Goal: Task Accomplishment & Management: Use online tool/utility

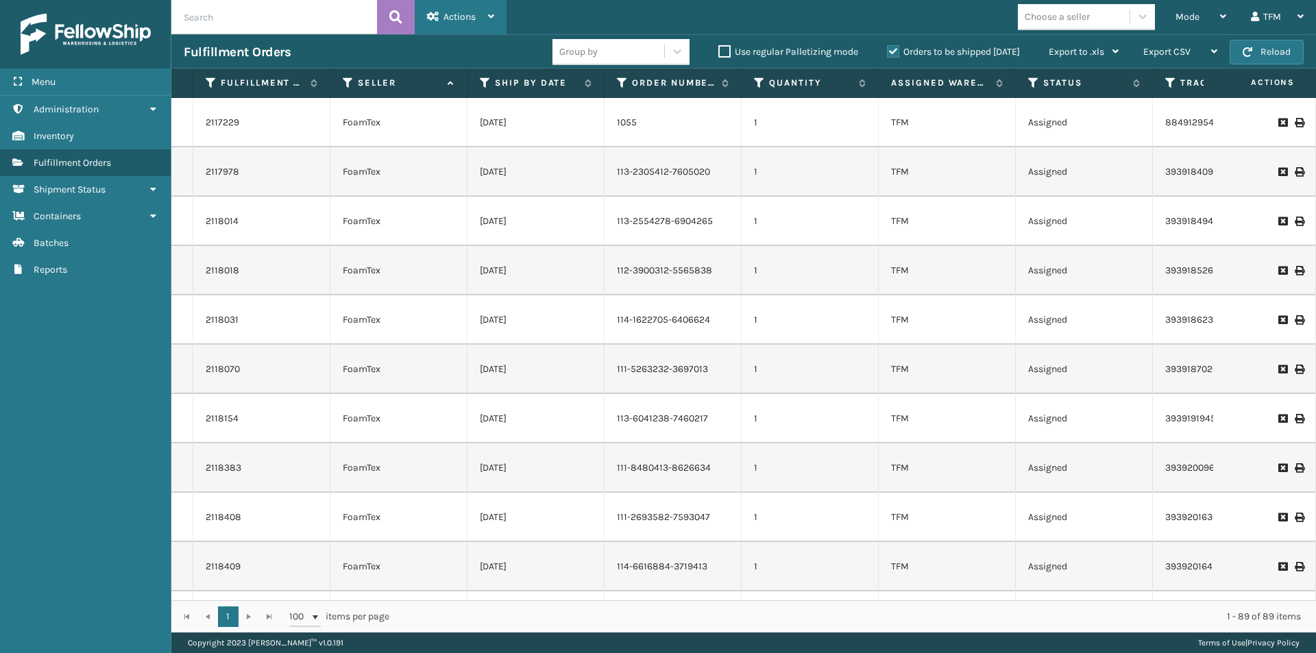
click at [491, 15] on icon at bounding box center [491, 17] width 6 height 10
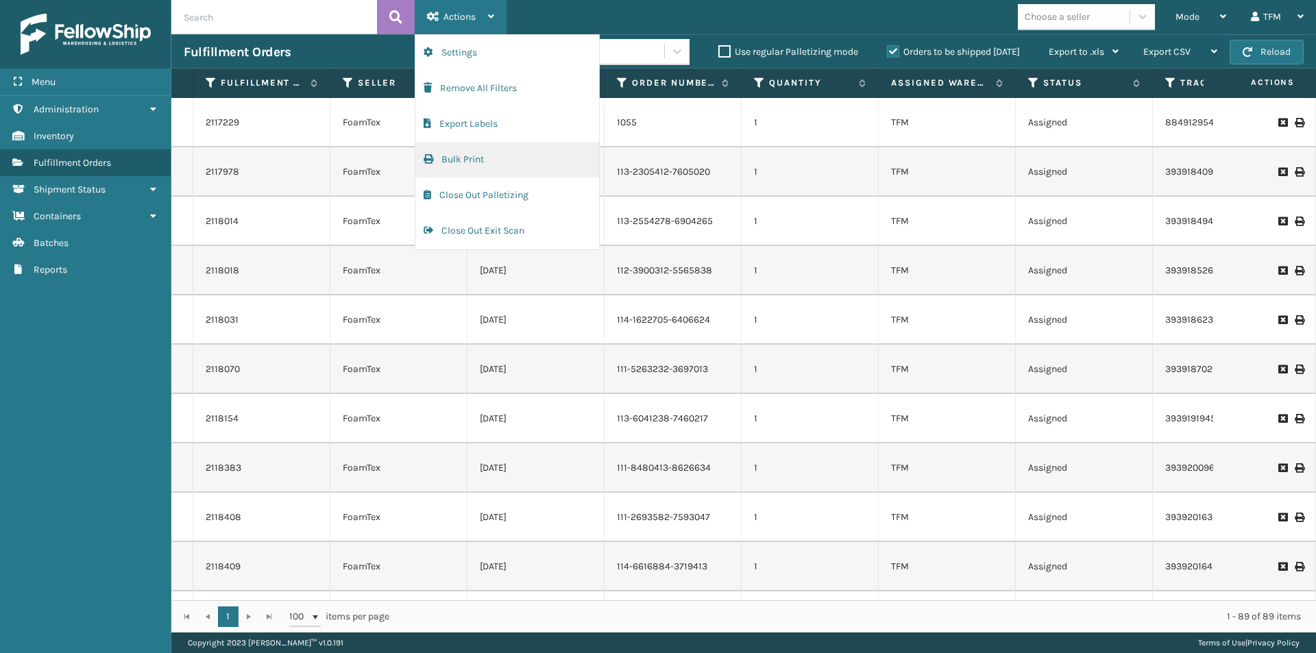
click at [458, 158] on button "Bulk Print" at bounding box center [507, 160] width 184 height 36
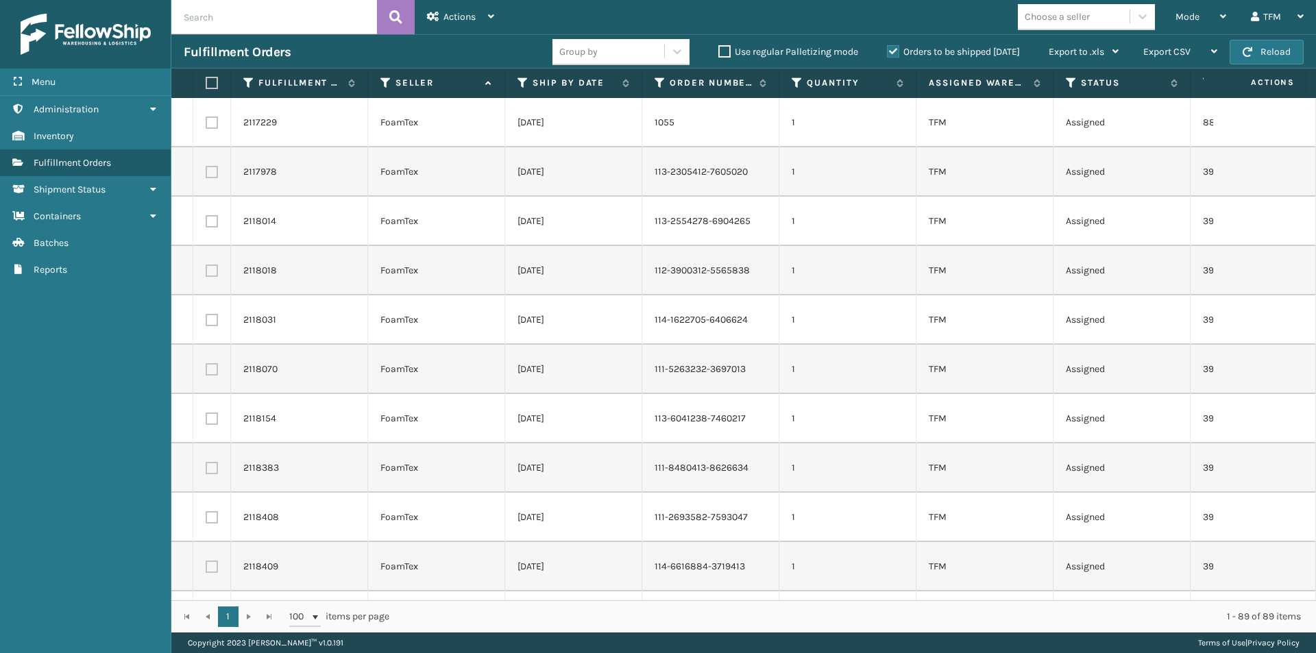
click at [212, 85] on label at bounding box center [210, 83] width 8 height 12
click at [206, 85] on input "checkbox" at bounding box center [206, 83] width 1 height 9
checkbox input "true"
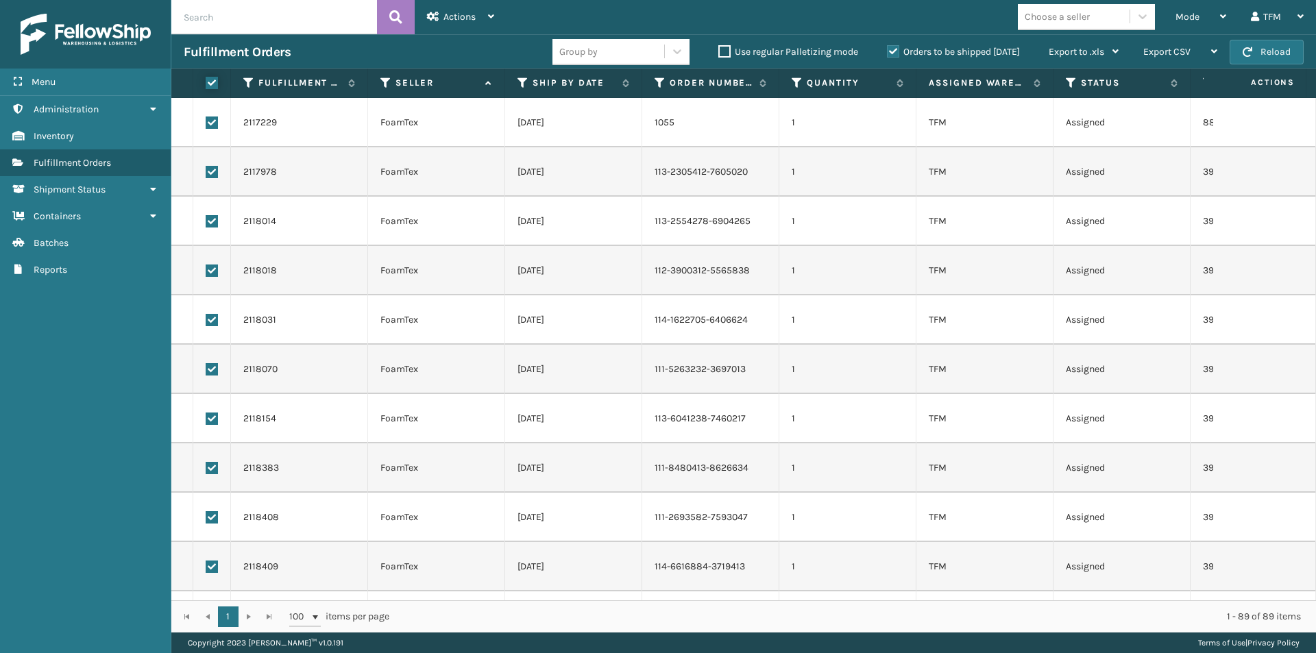
checkbox input "true"
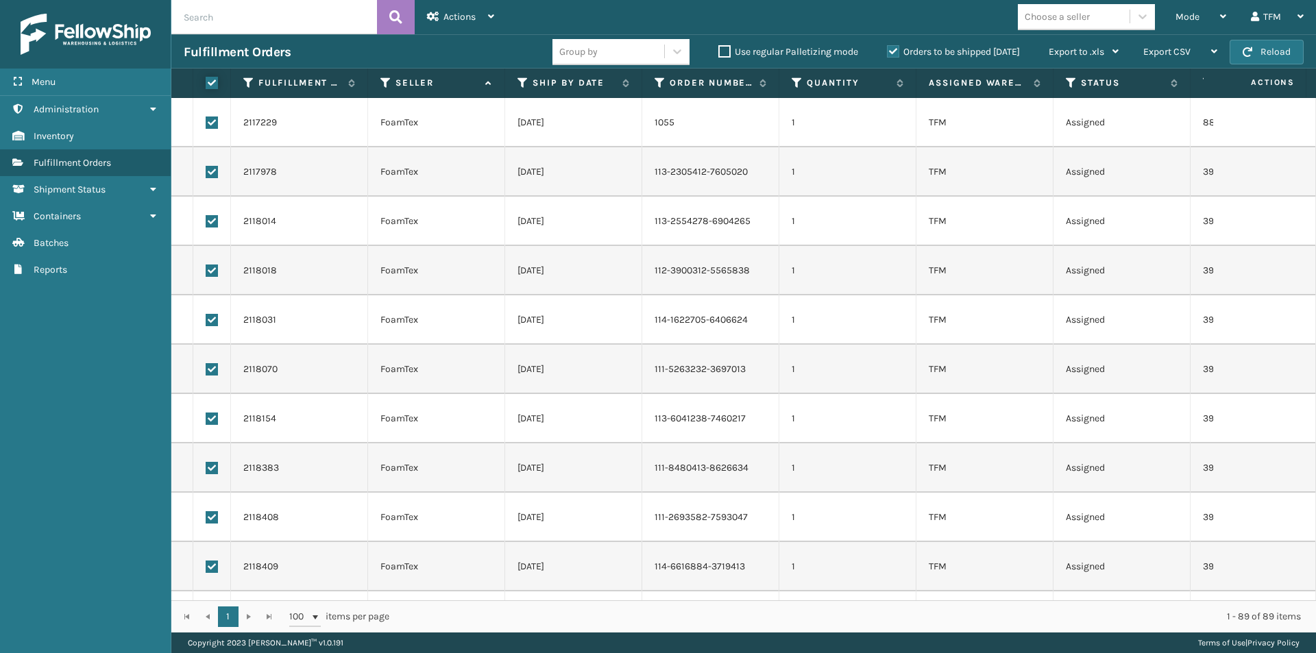
checkbox input "true"
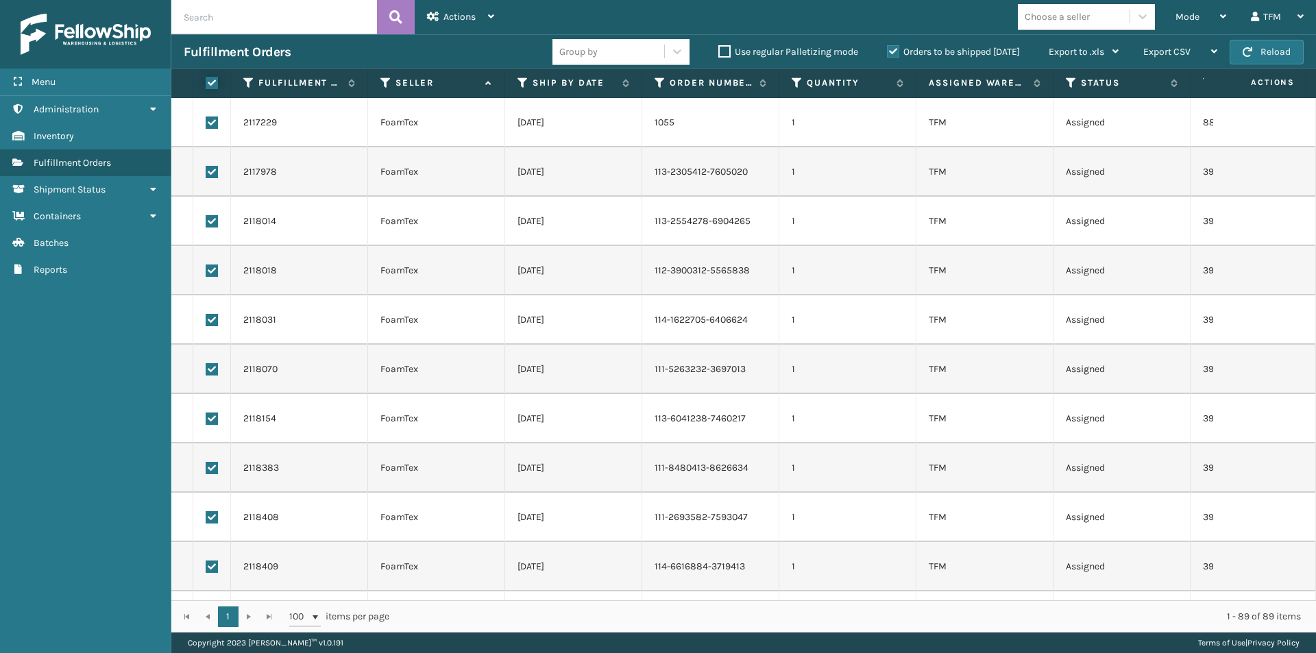
checkbox input "true"
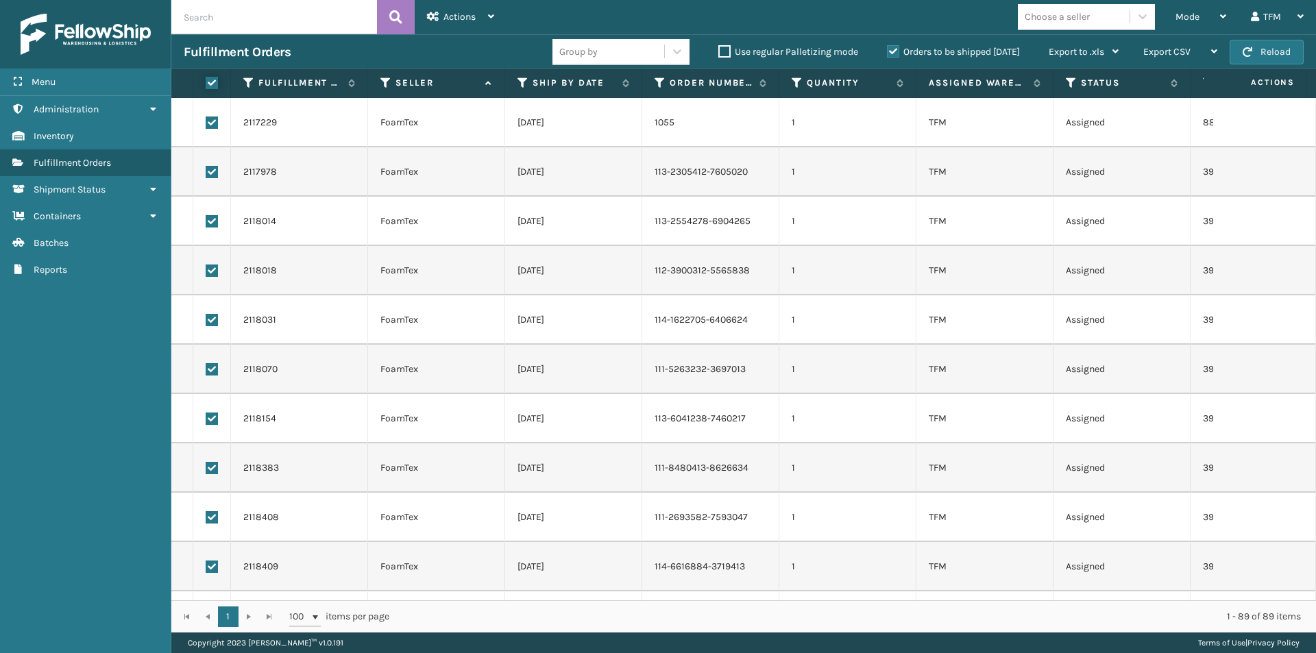
checkbox input "true"
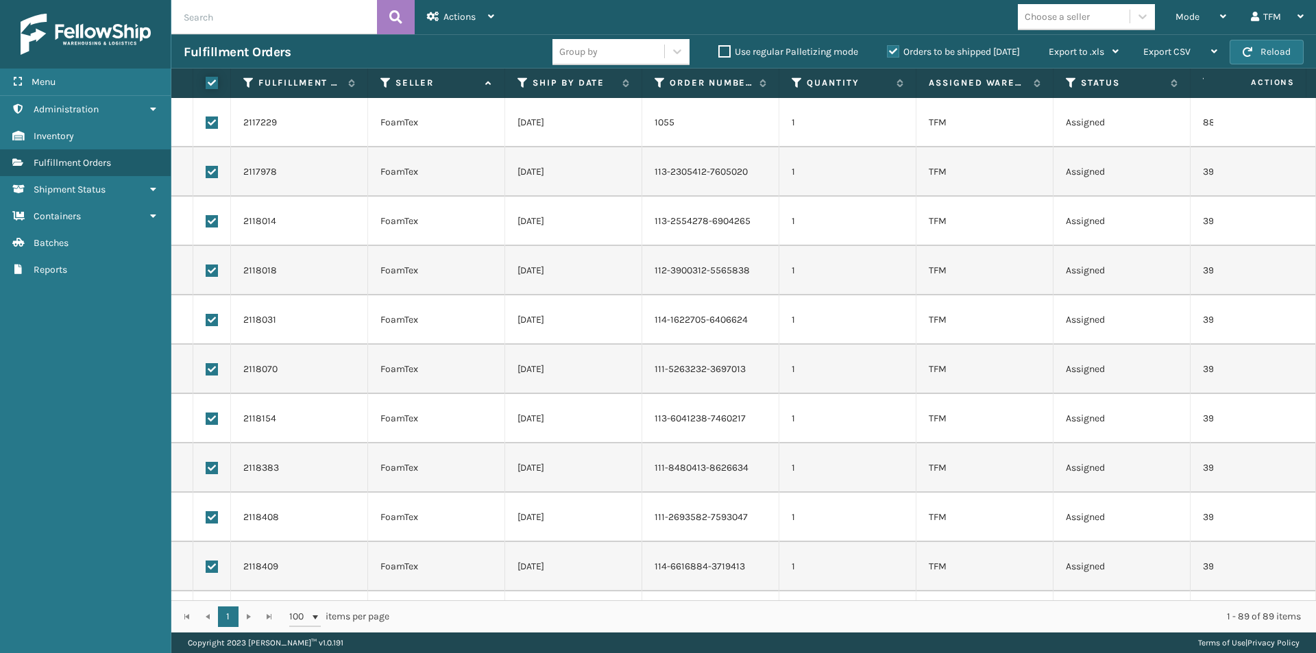
checkbox input "true"
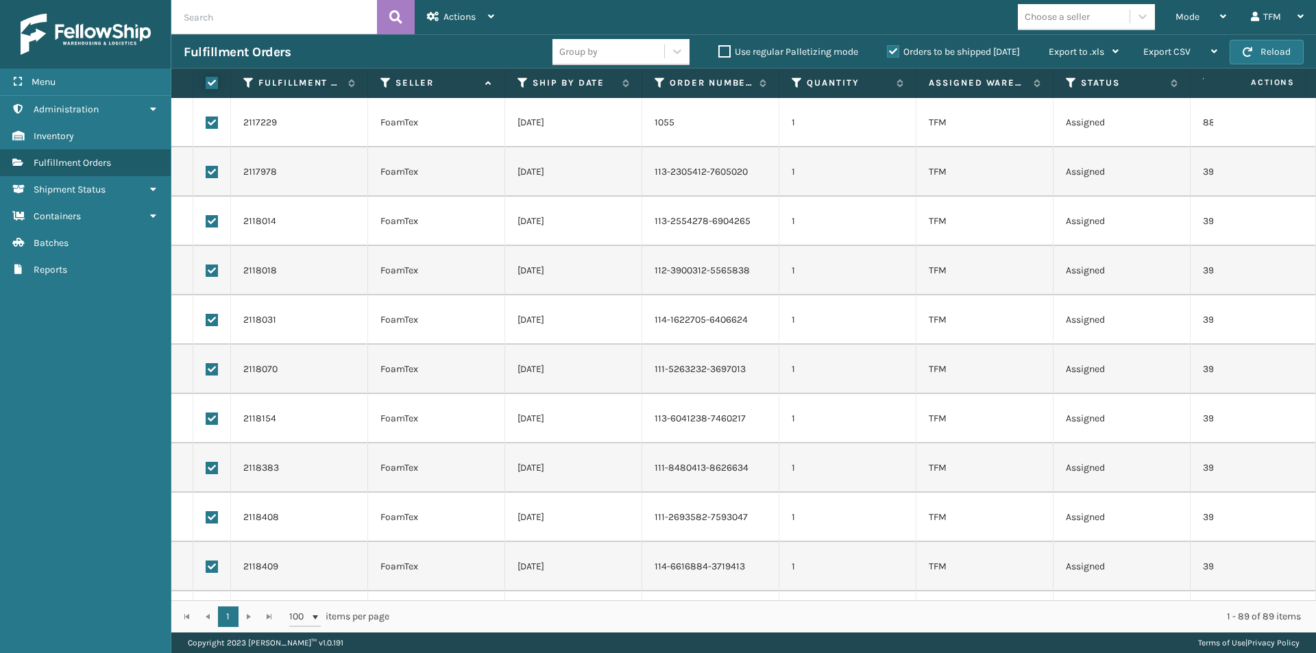
checkbox input "true"
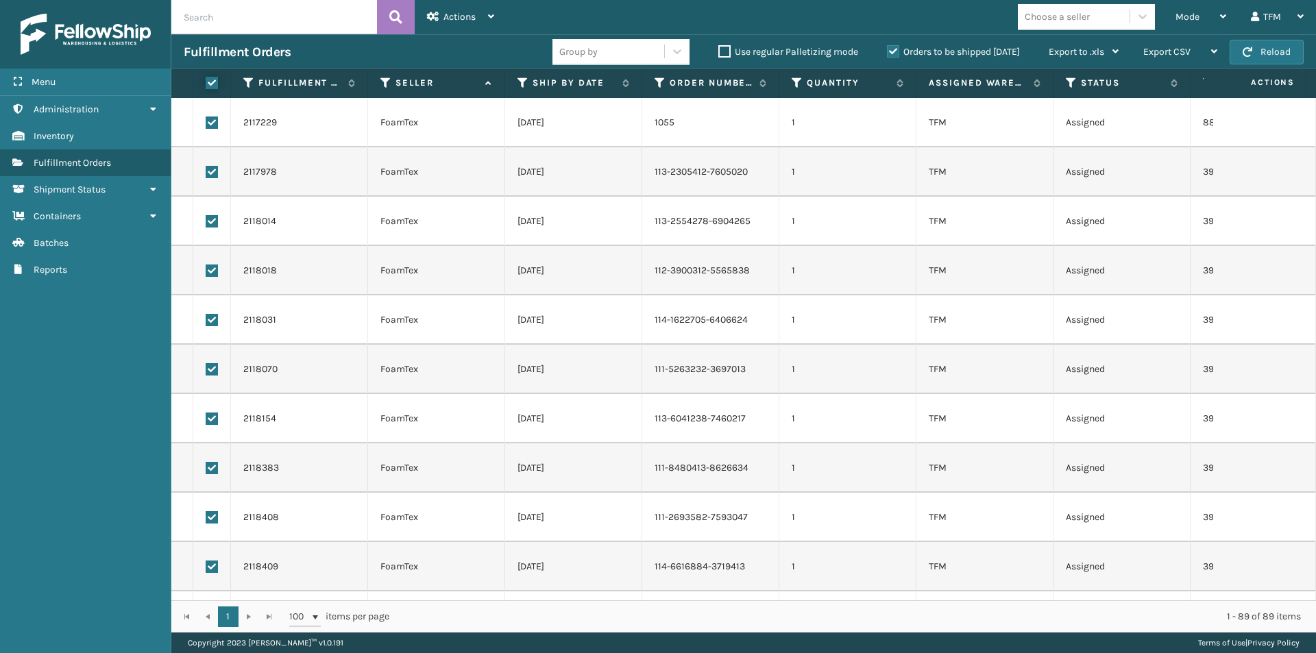
checkbox input "true"
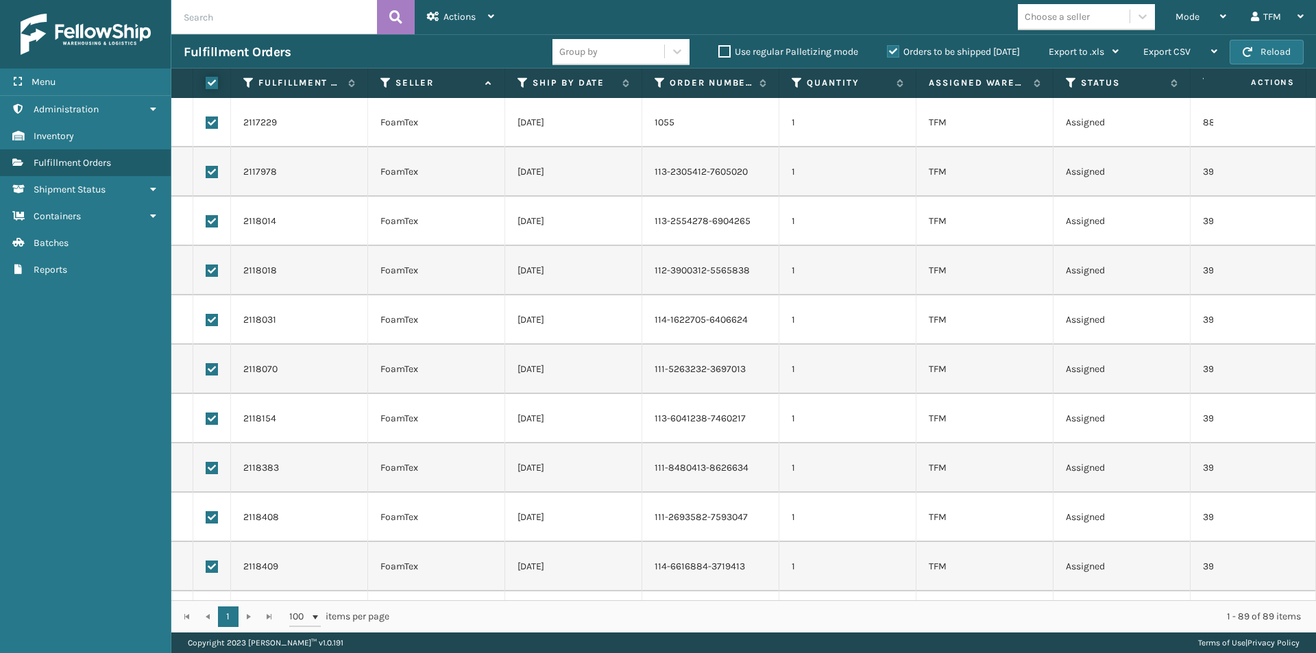
checkbox input "true"
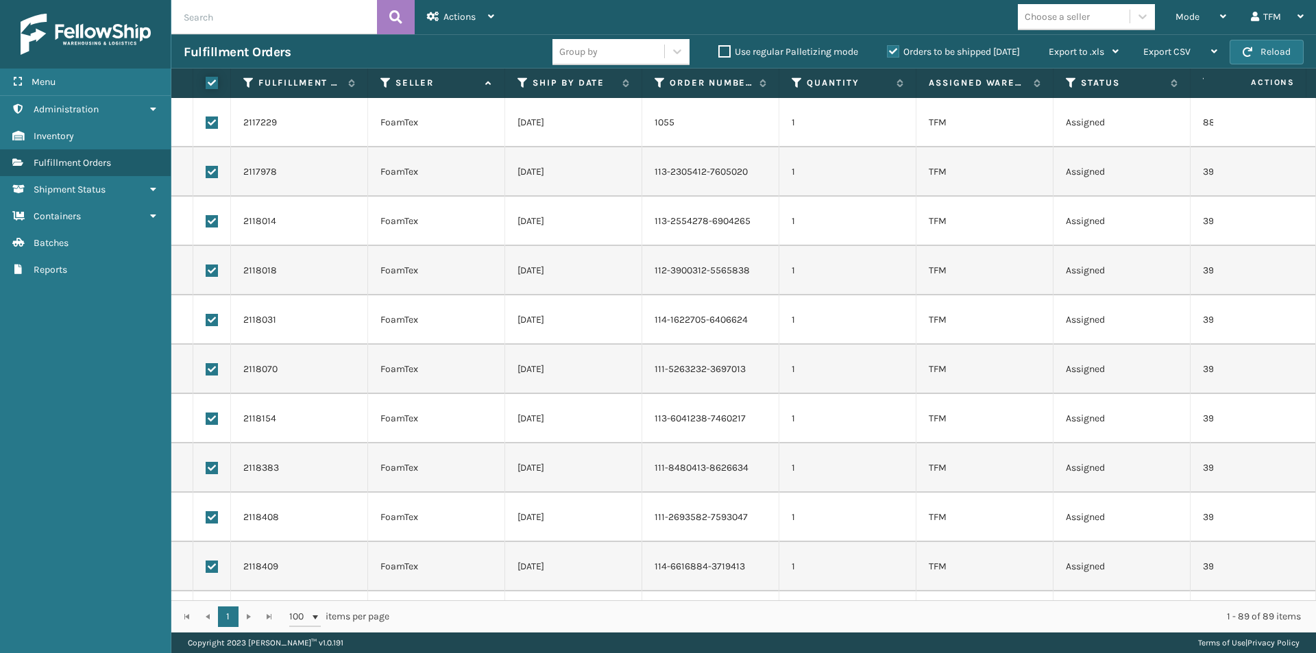
checkbox input "true"
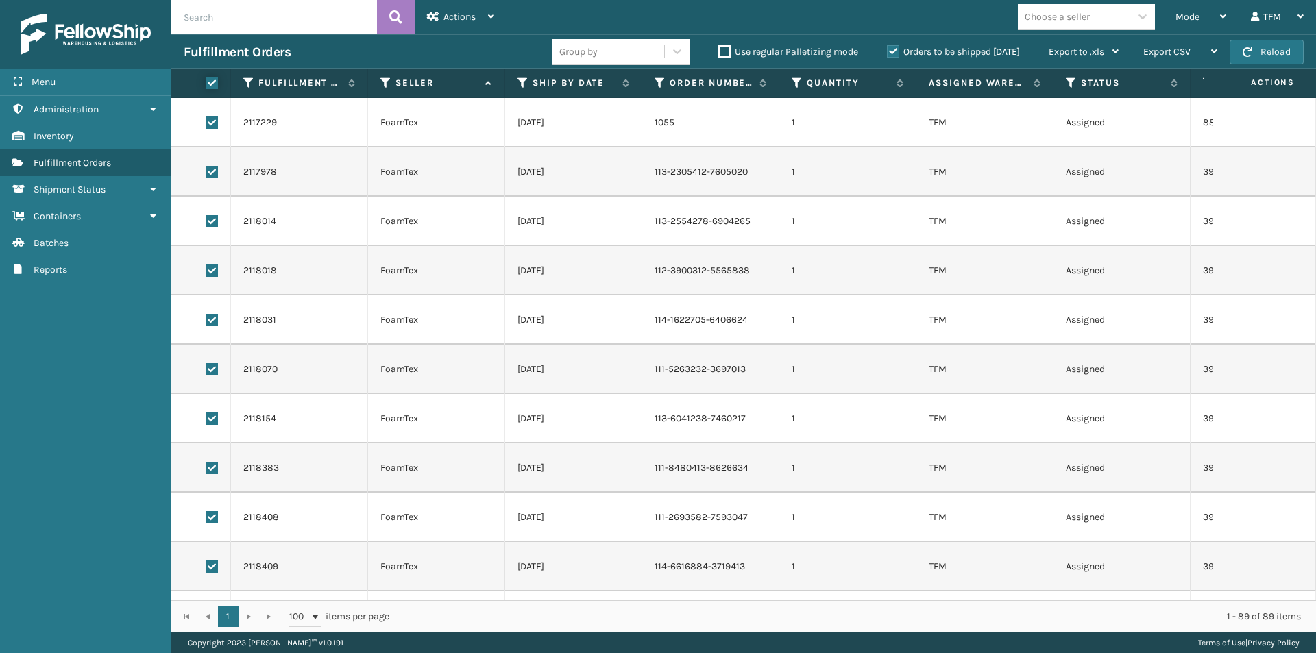
checkbox input "true"
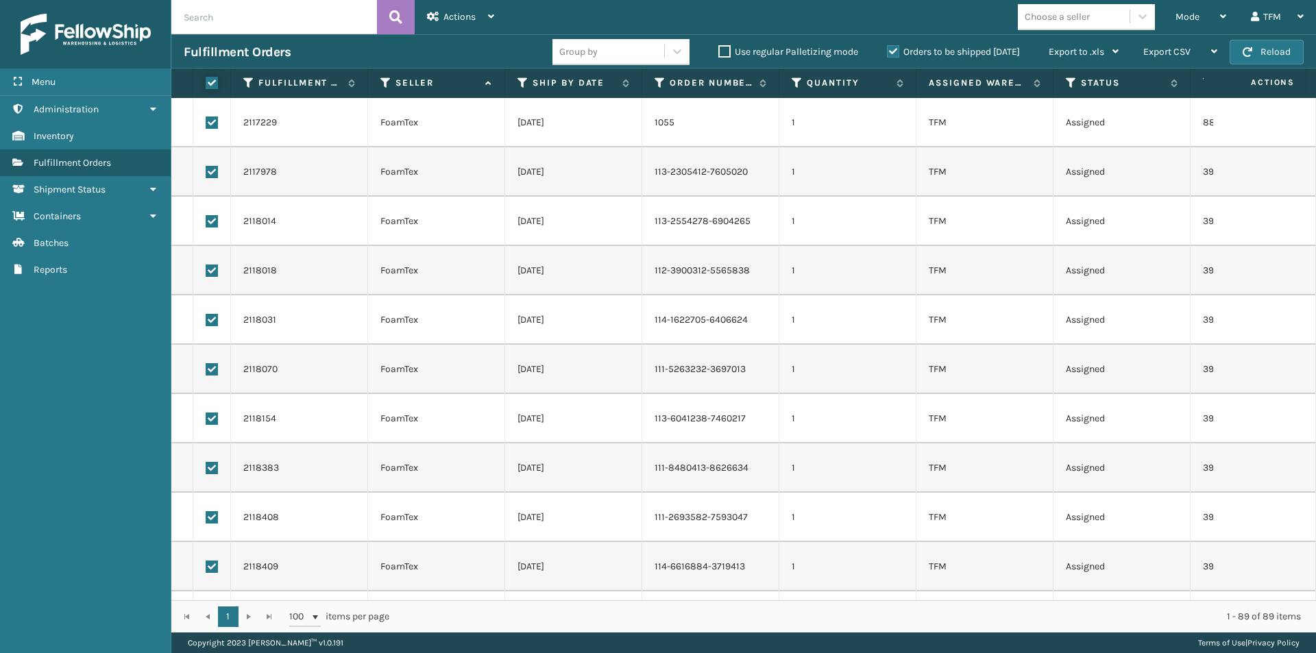
checkbox input "true"
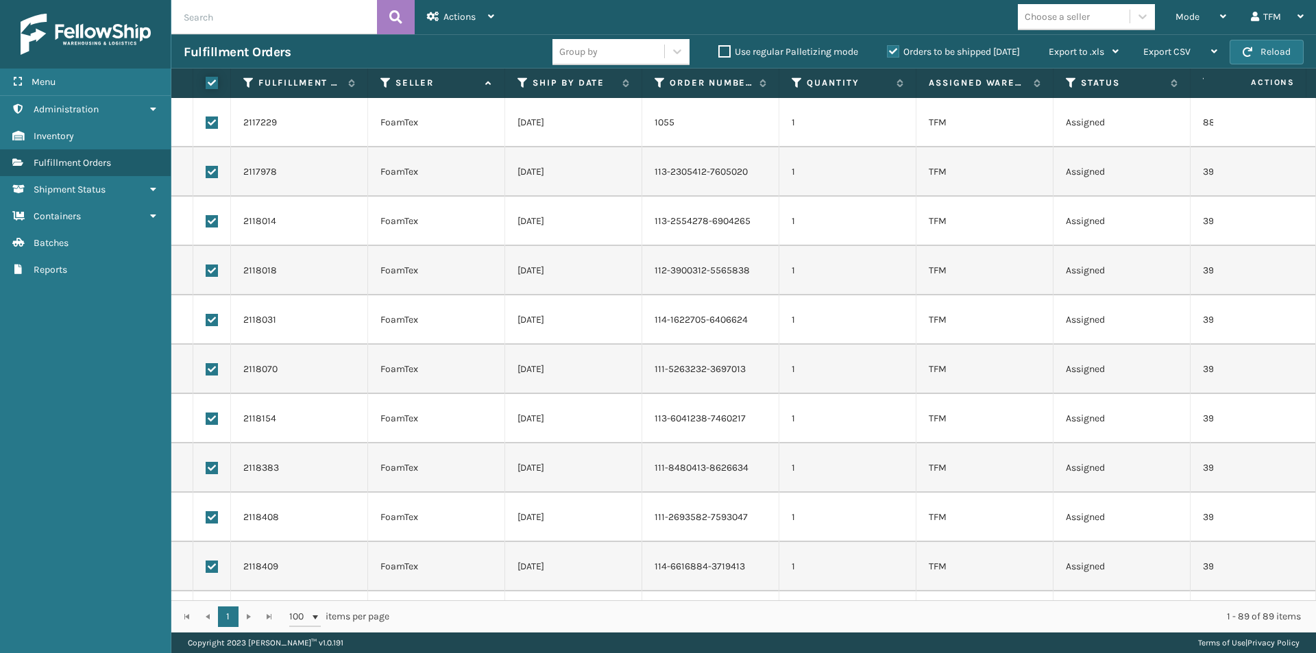
checkbox input "true"
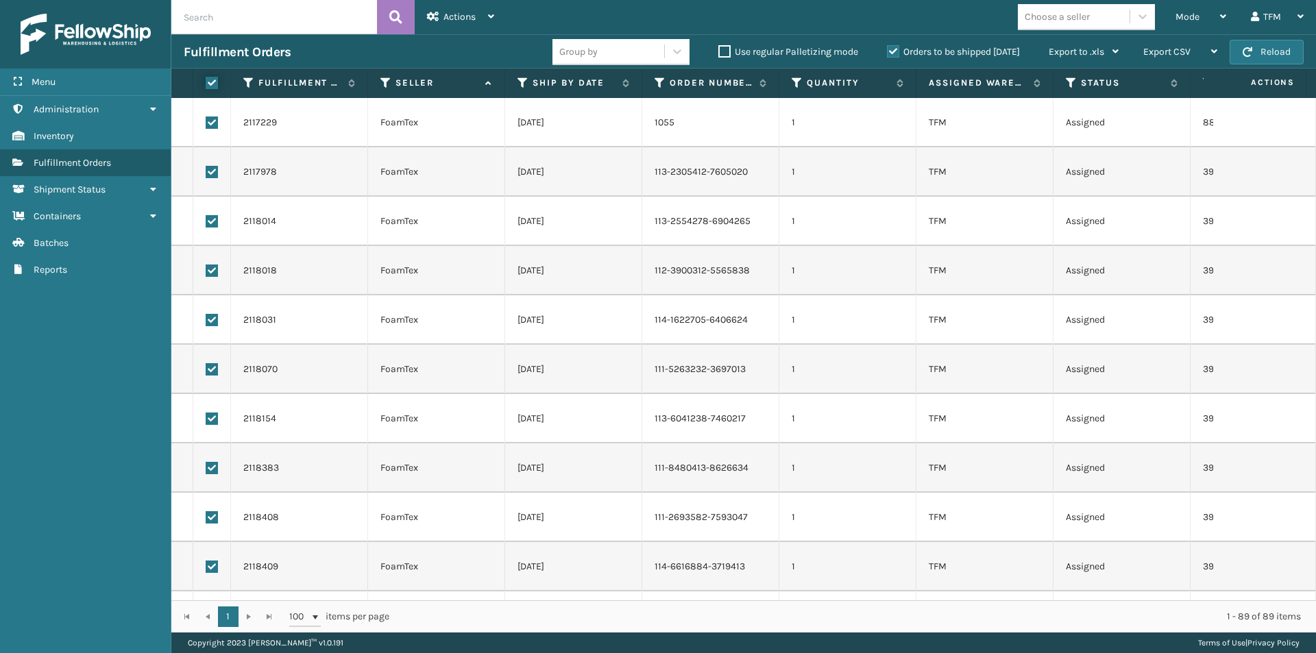
checkbox input "true"
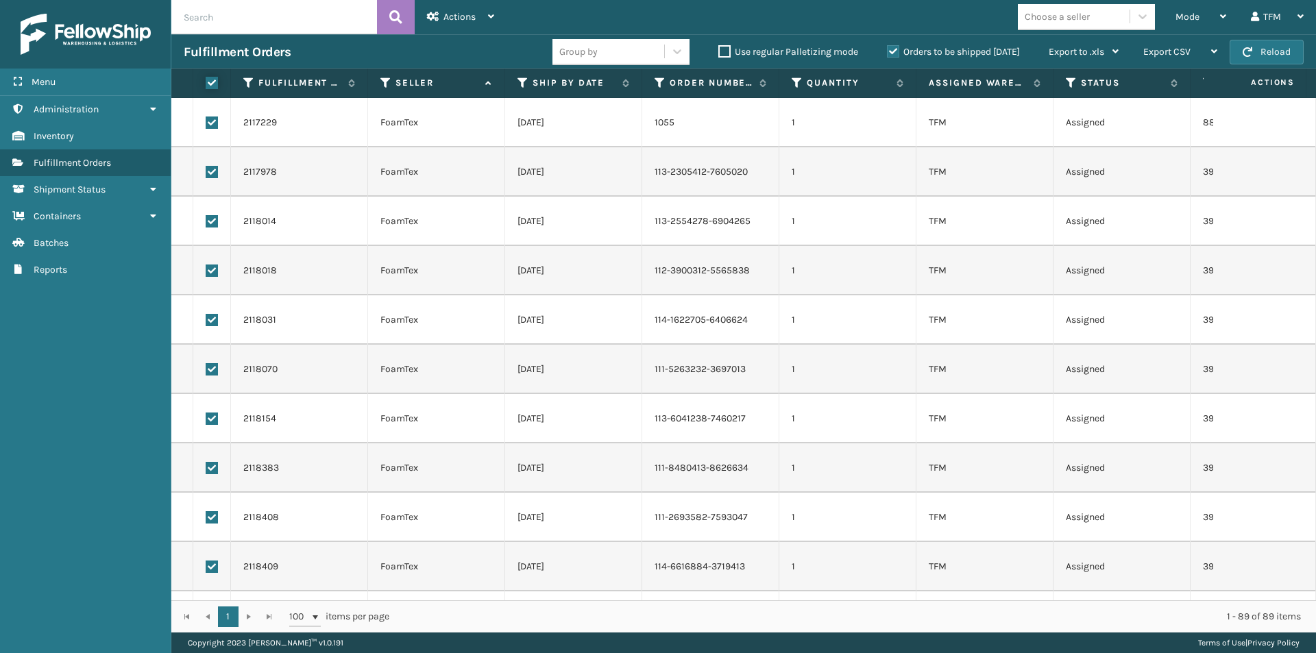
checkbox input "true"
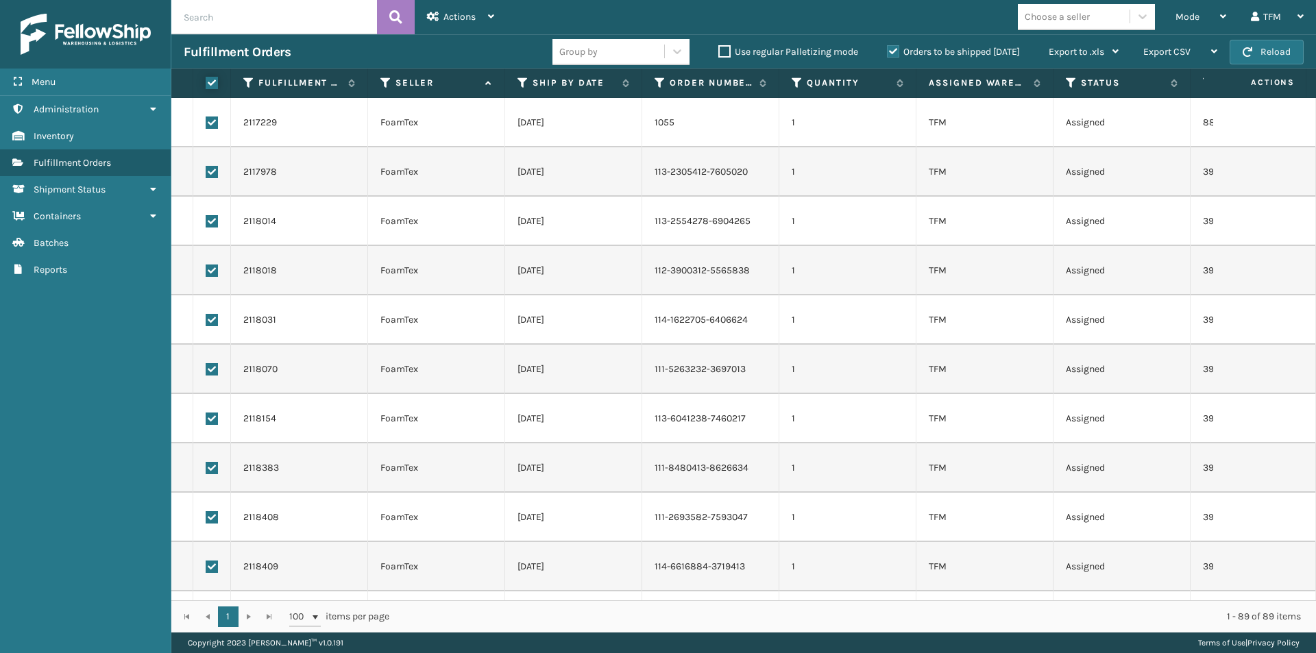
checkbox input "true"
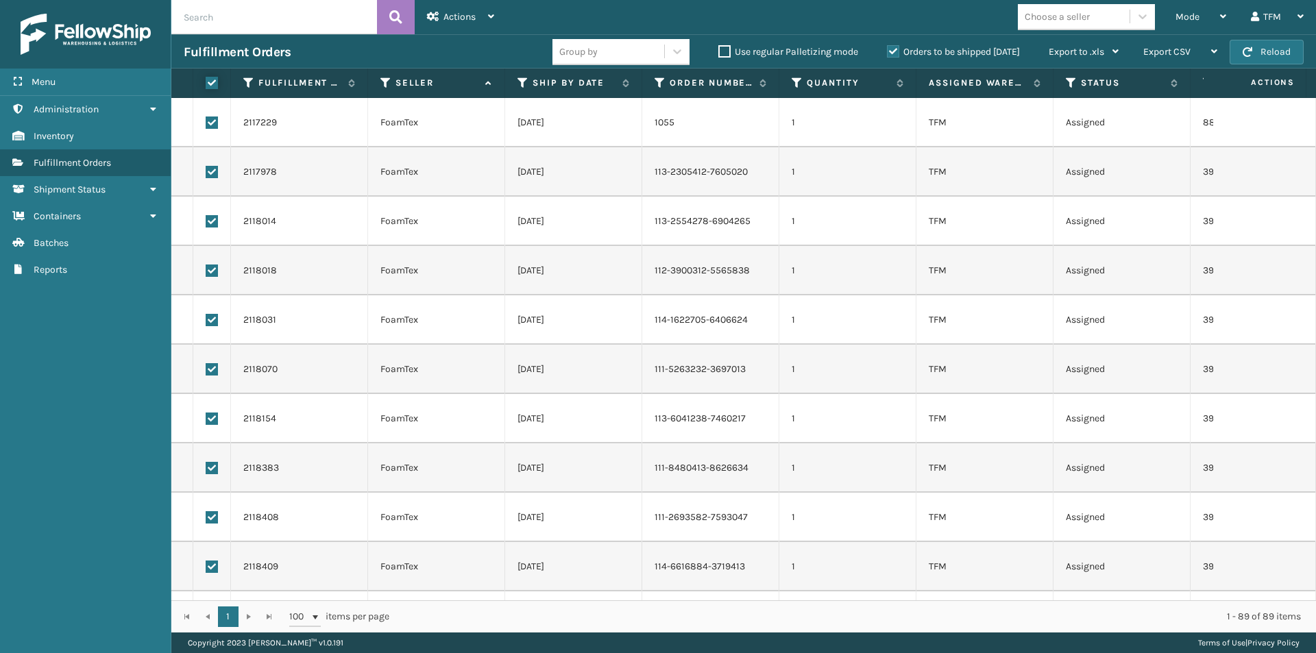
checkbox input "true"
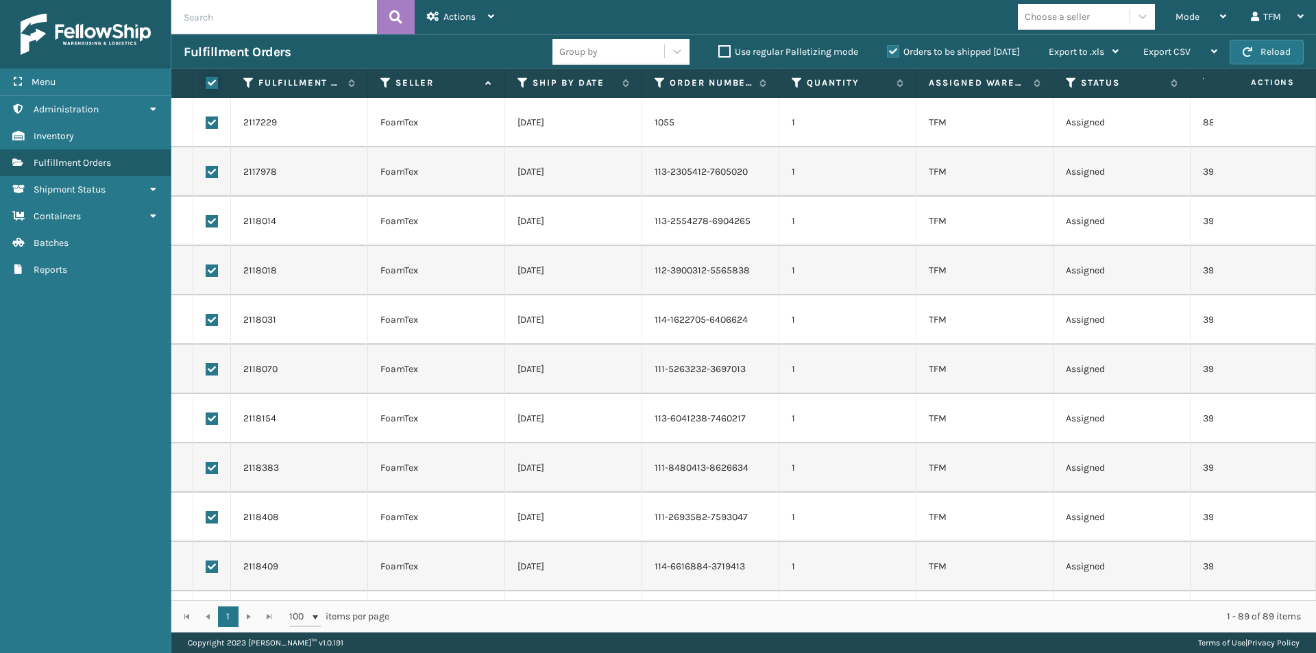
checkbox input "true"
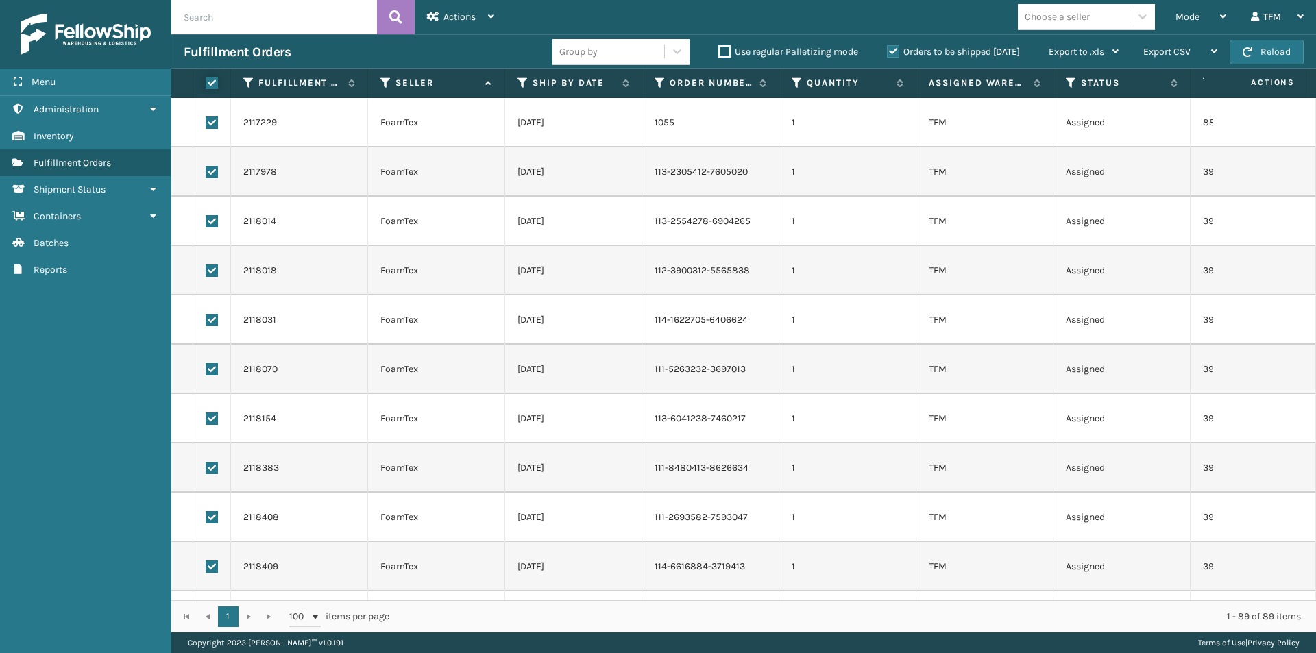
checkbox input "true"
click at [492, 16] on icon at bounding box center [491, 17] width 6 height 10
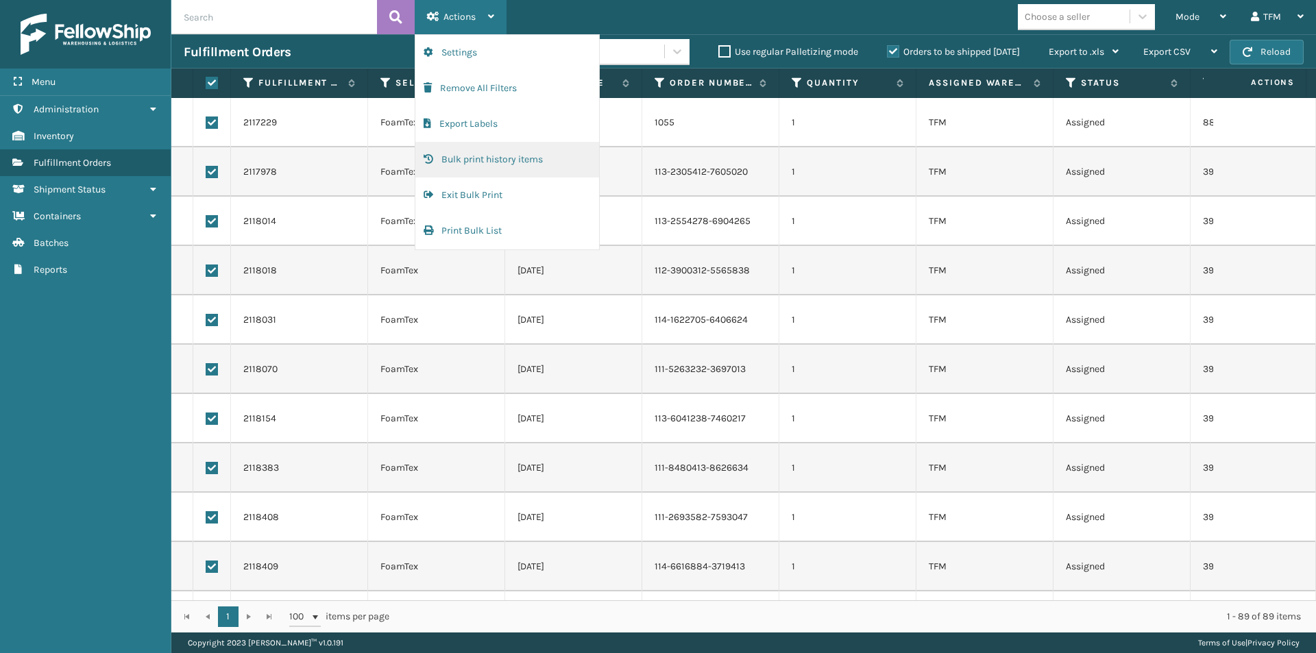
click at [497, 159] on button "Bulk print history items" at bounding box center [507, 160] width 184 height 36
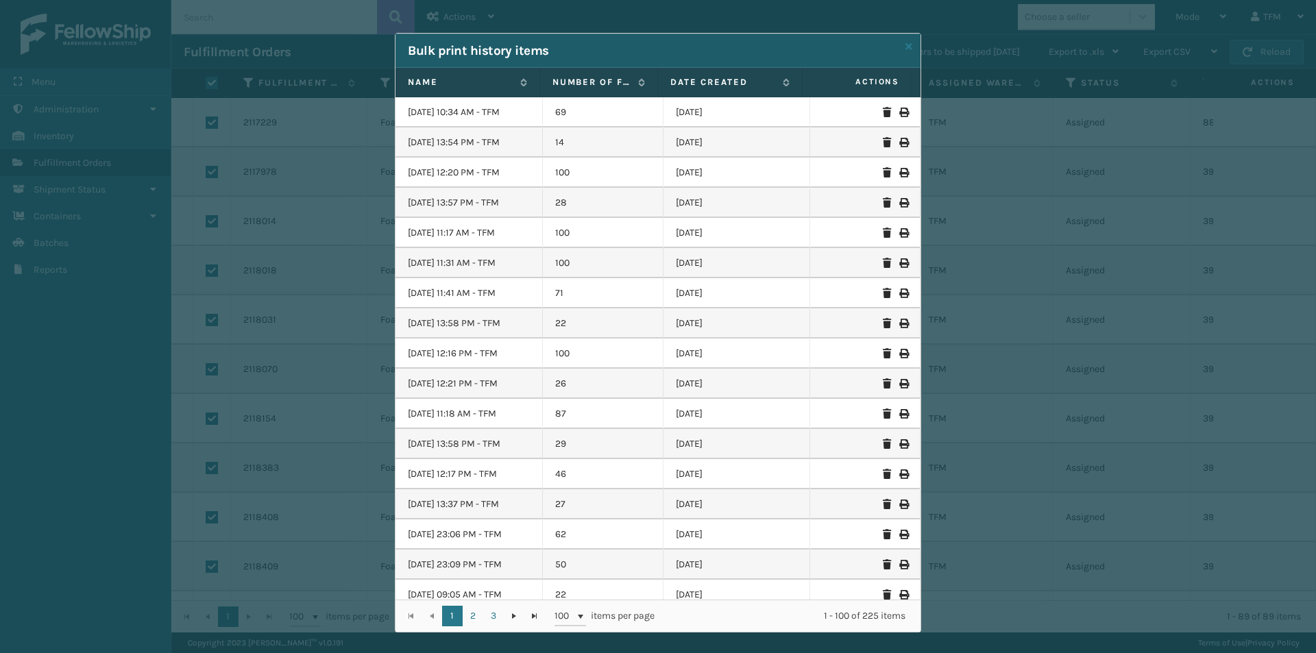
click at [899, 112] on icon at bounding box center [903, 113] width 8 height 10
click at [899, 142] on icon at bounding box center [903, 143] width 8 height 10
click at [899, 445] on icon at bounding box center [903, 444] width 8 height 10
click at [905, 48] on icon at bounding box center [908, 47] width 7 height 10
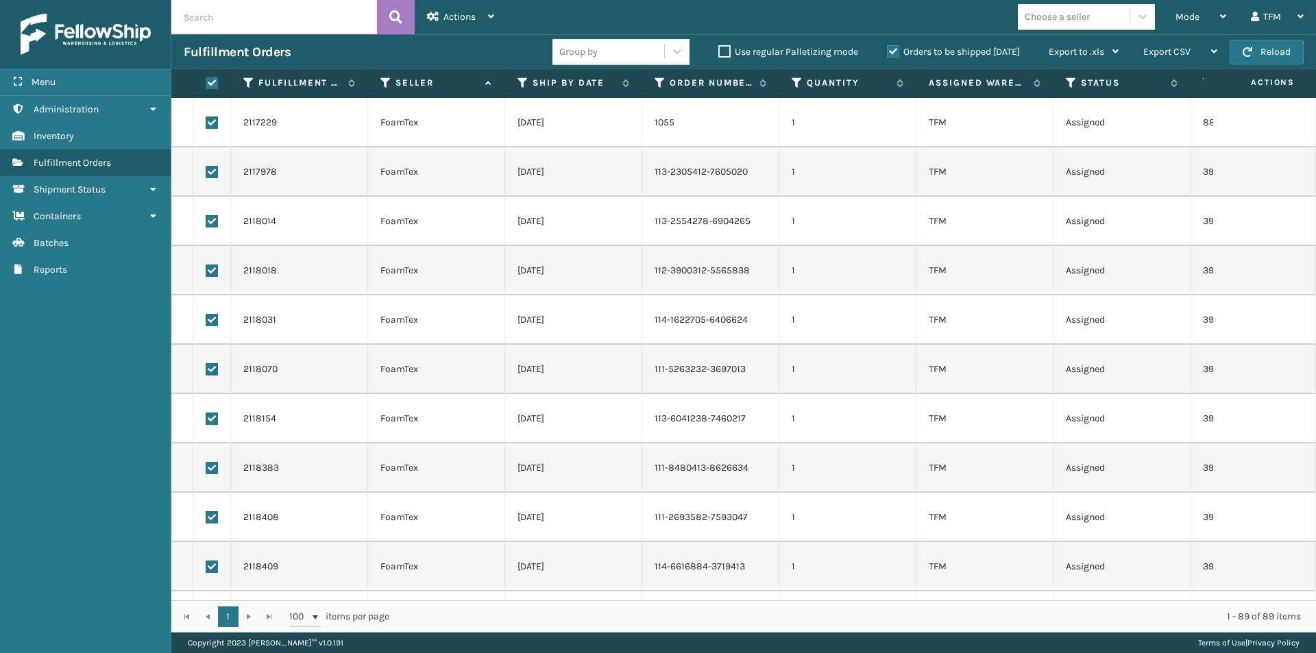
click at [206, 83] on label at bounding box center [210, 83] width 8 height 12
click at [206, 83] on input "checkbox" at bounding box center [206, 83] width 1 height 9
checkbox input "false"
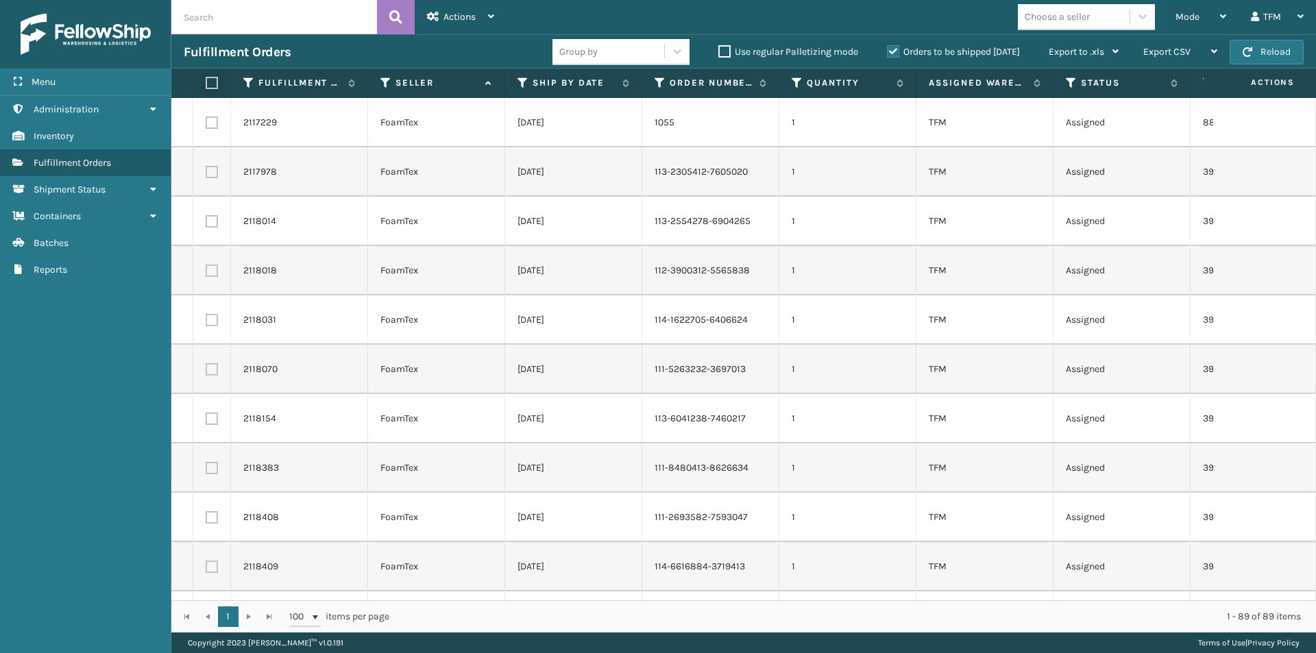
checkbox input "false"
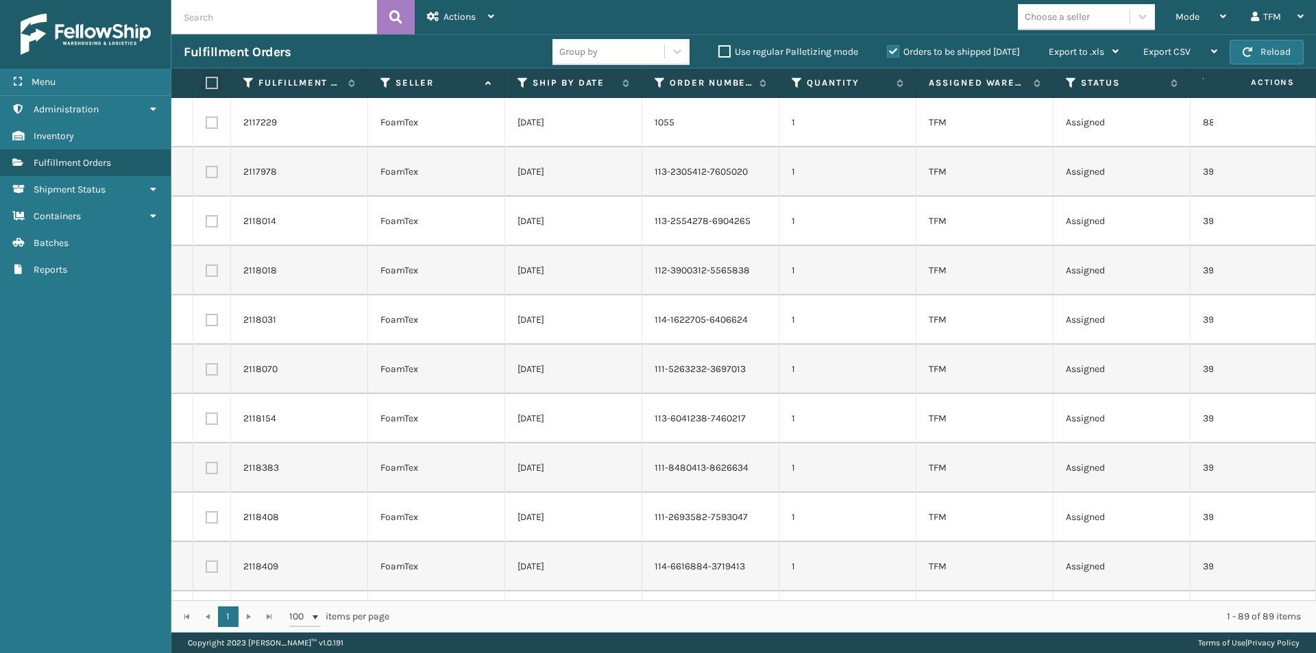
checkbox input "false"
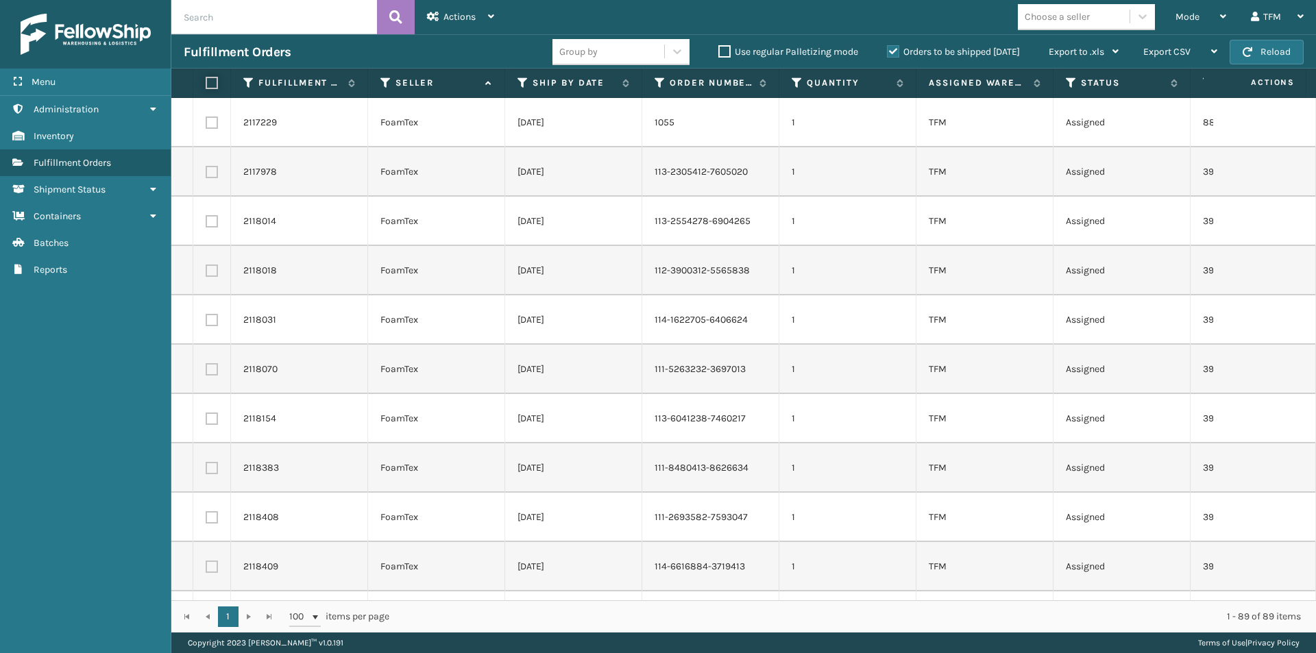
checkbox input "false"
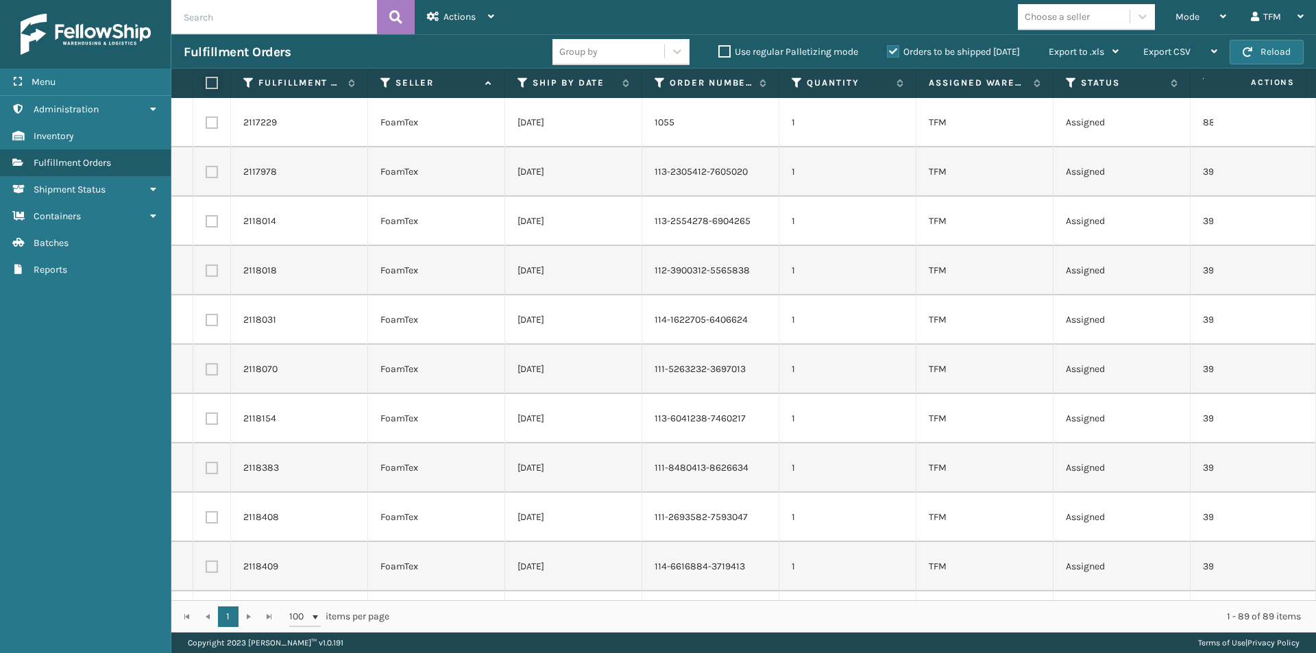
checkbox input "false"
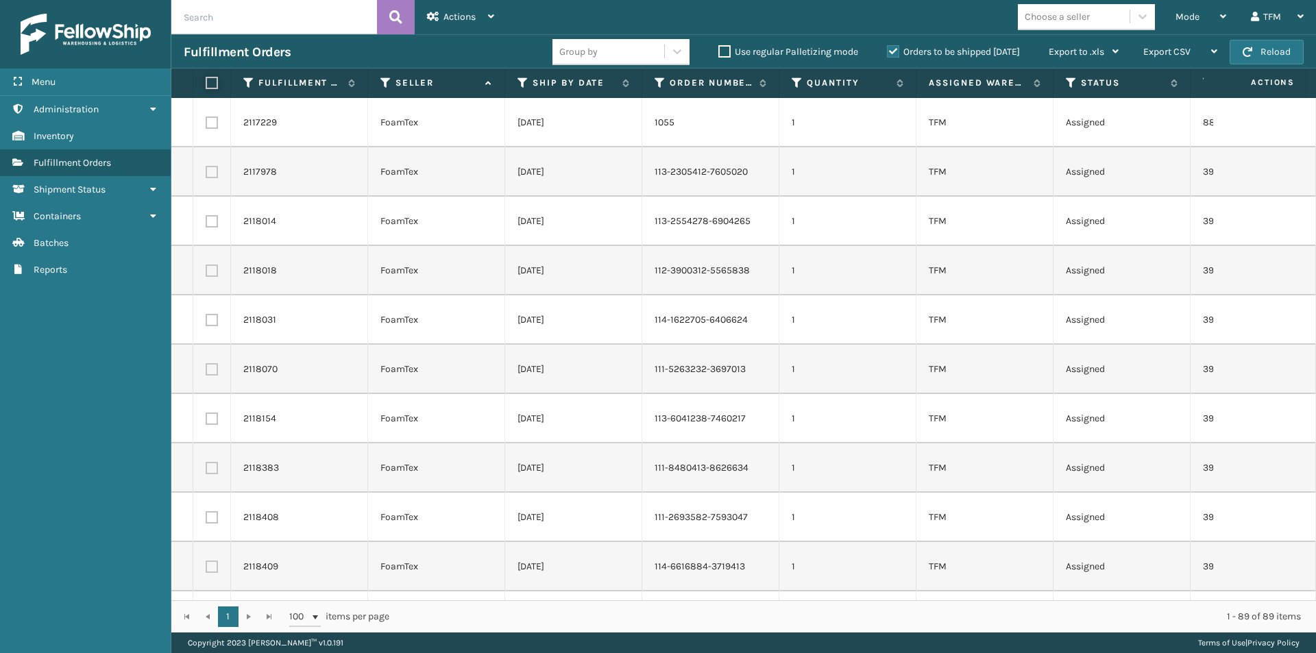
checkbox input "false"
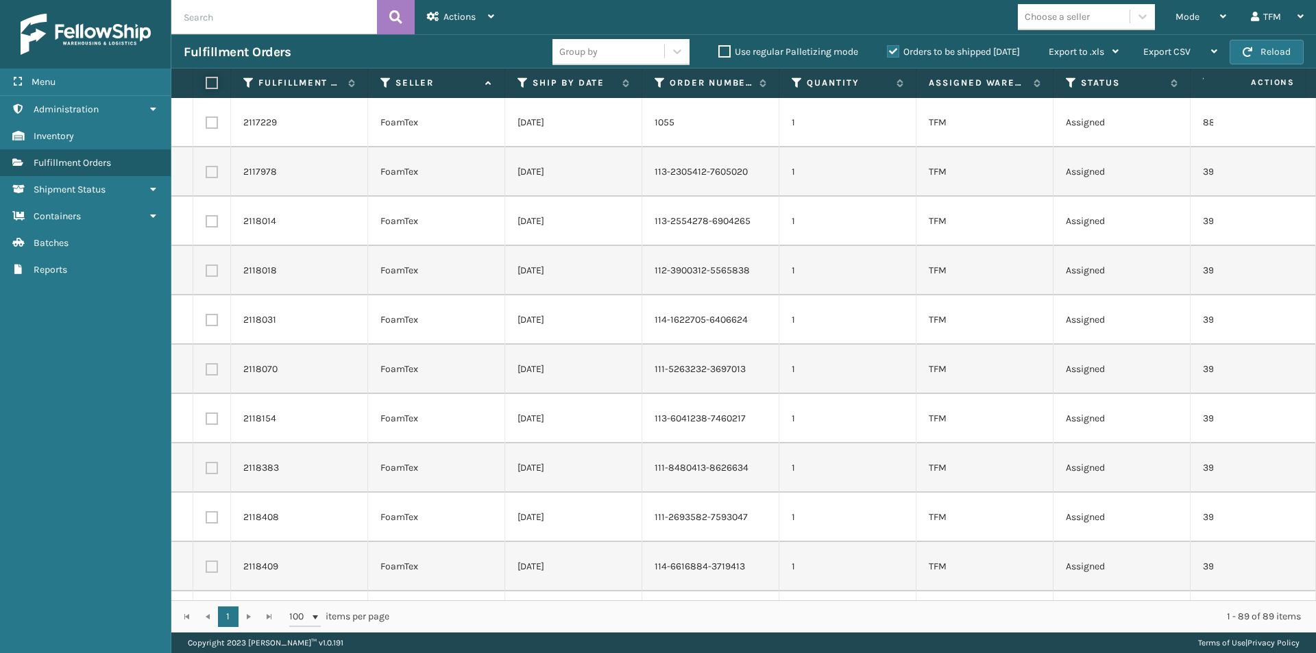
checkbox input "false"
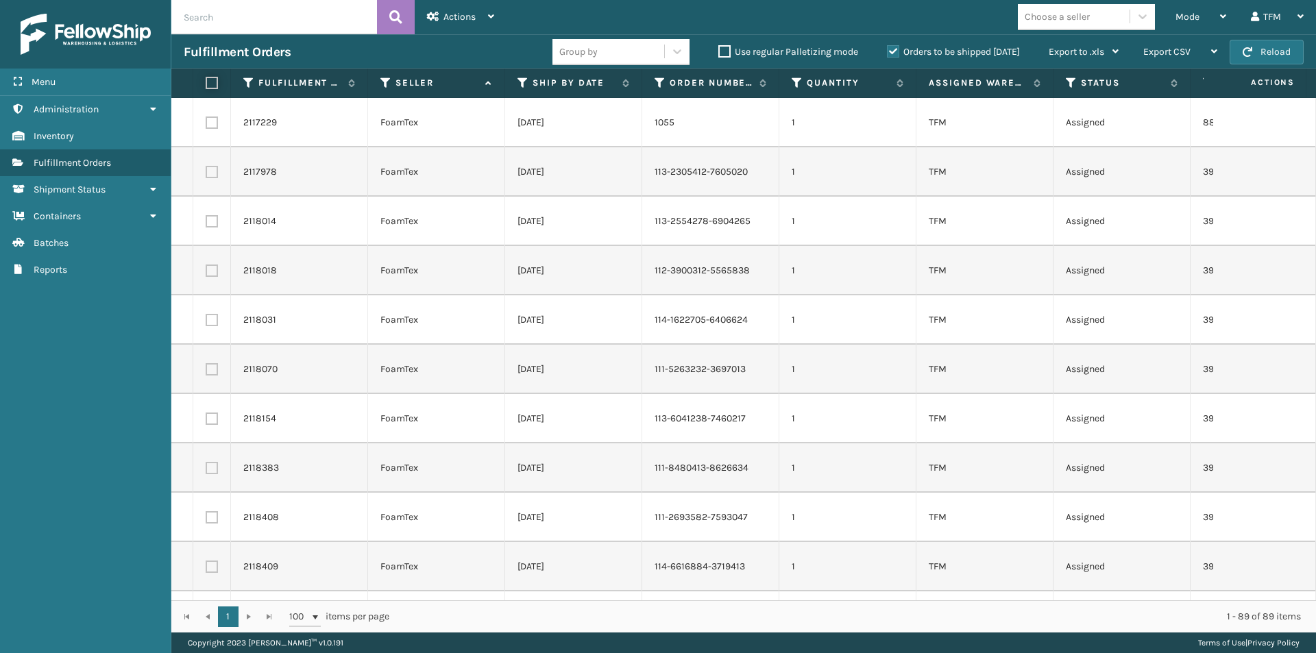
checkbox input "false"
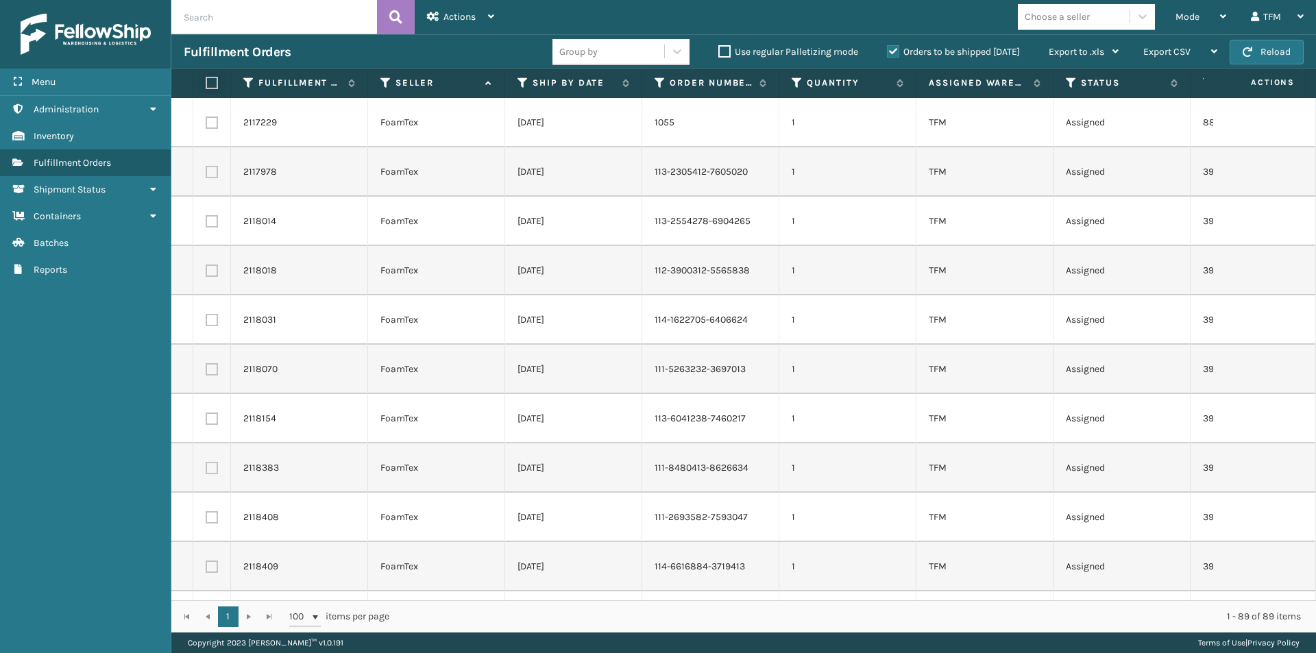
checkbox input "false"
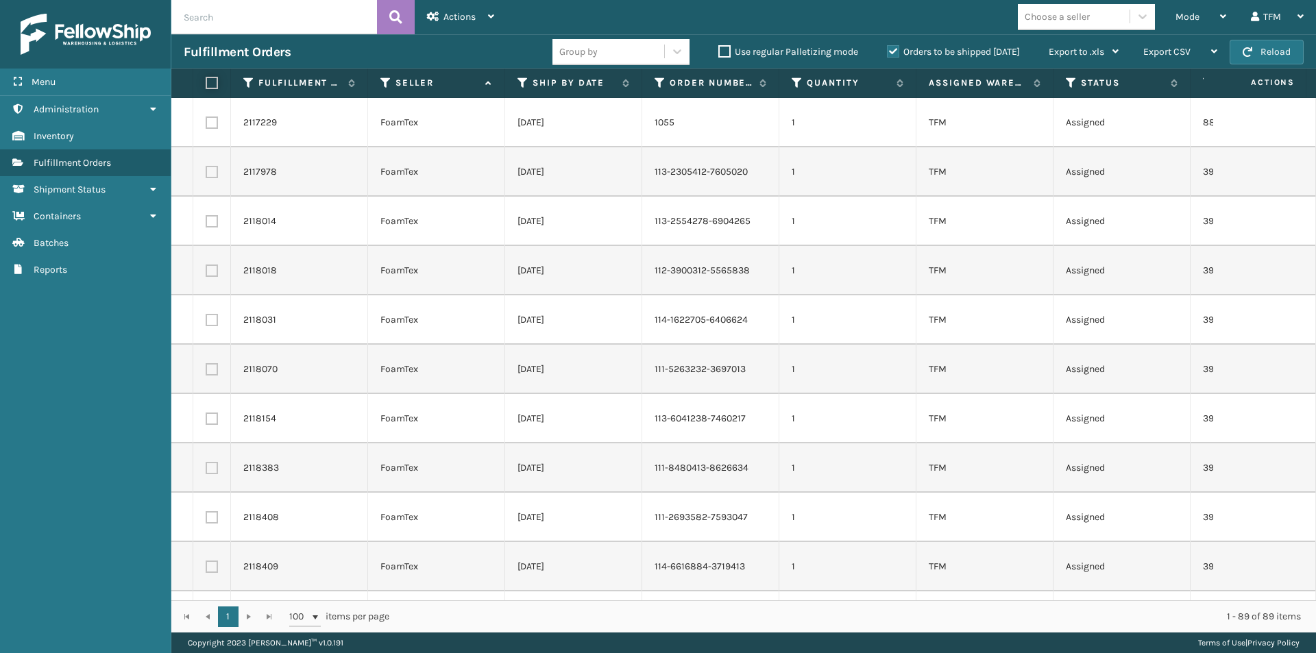
checkbox input "false"
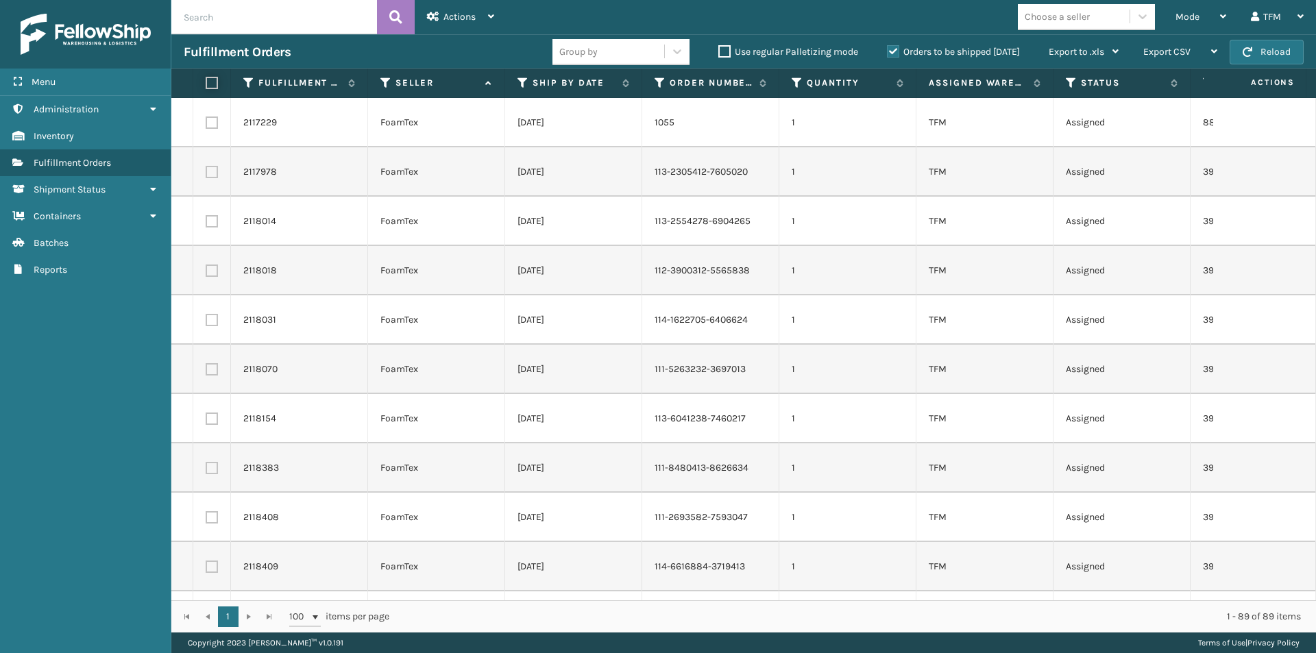
checkbox input "false"
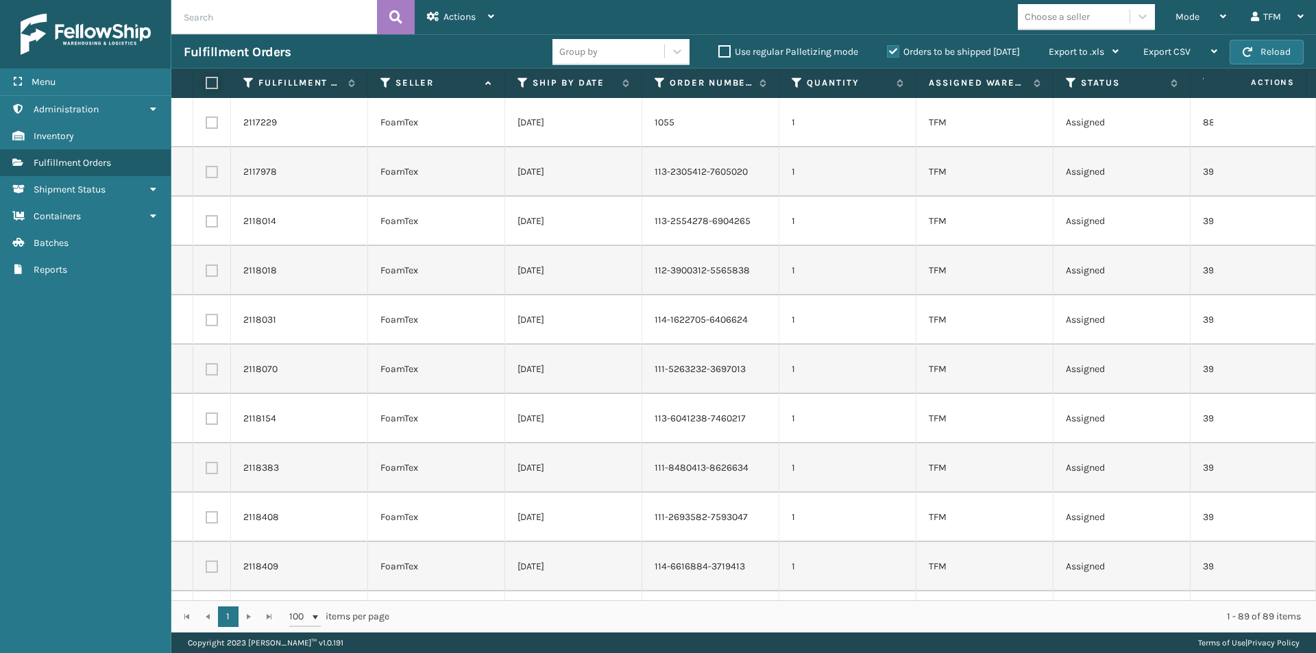
checkbox input "false"
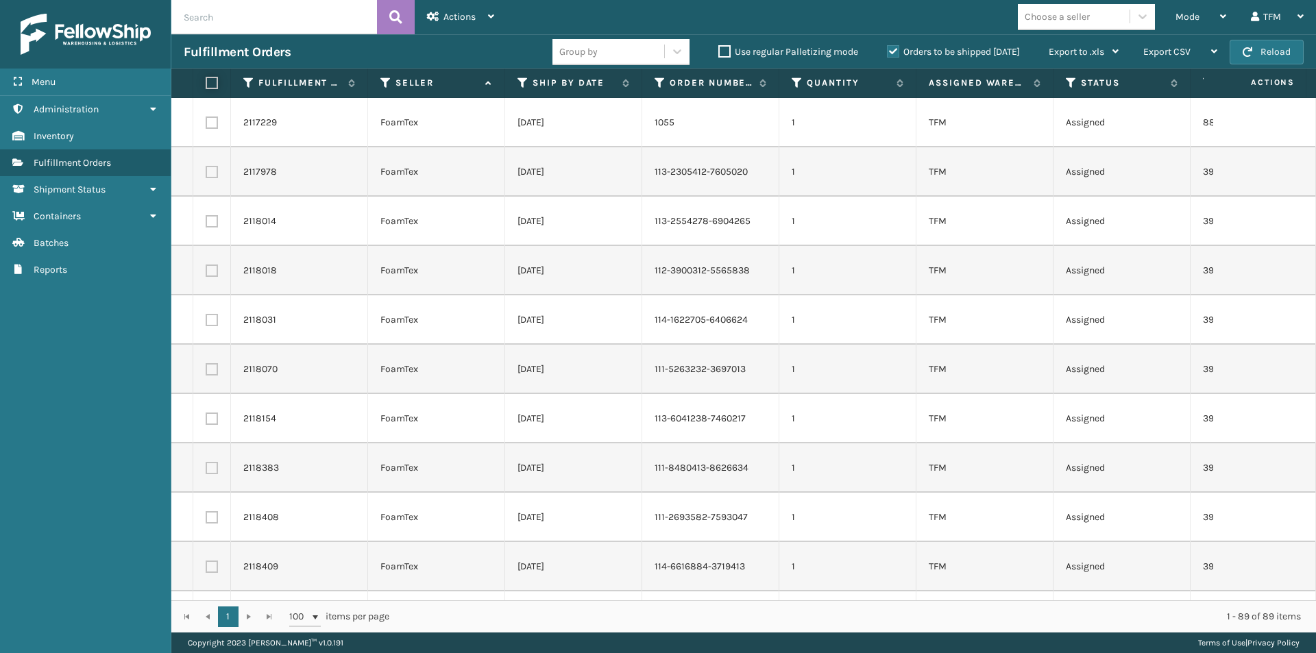
checkbox input "false"
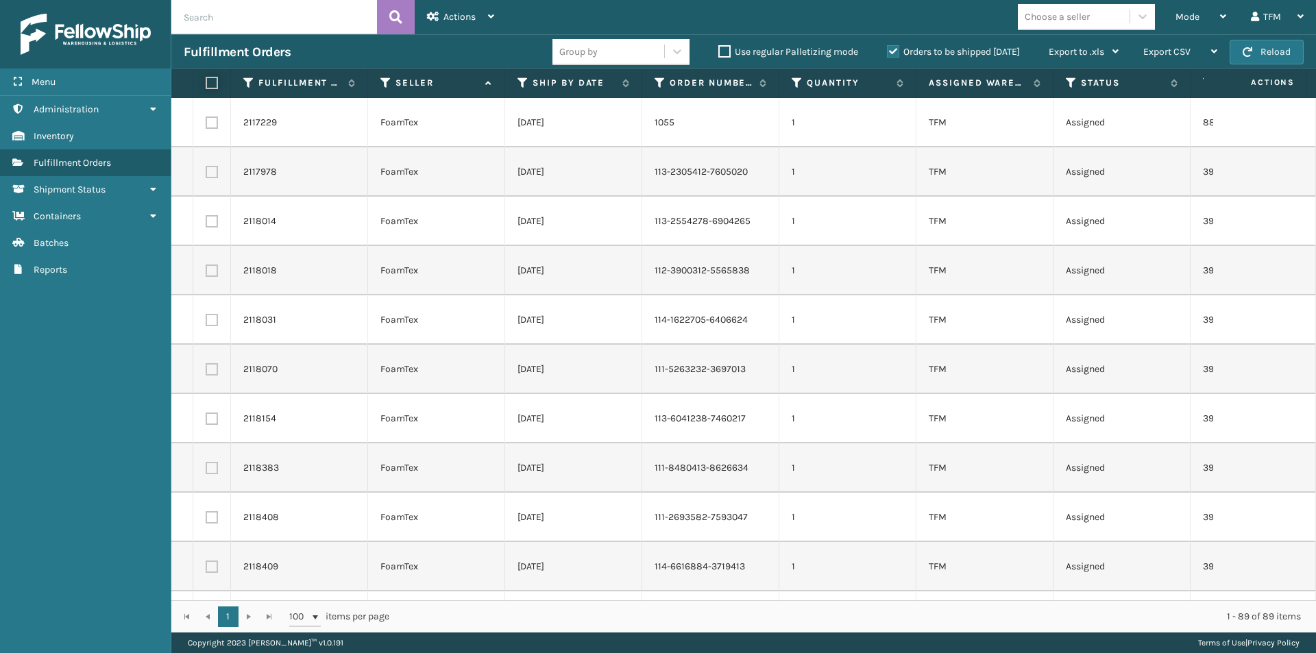
checkbox input "false"
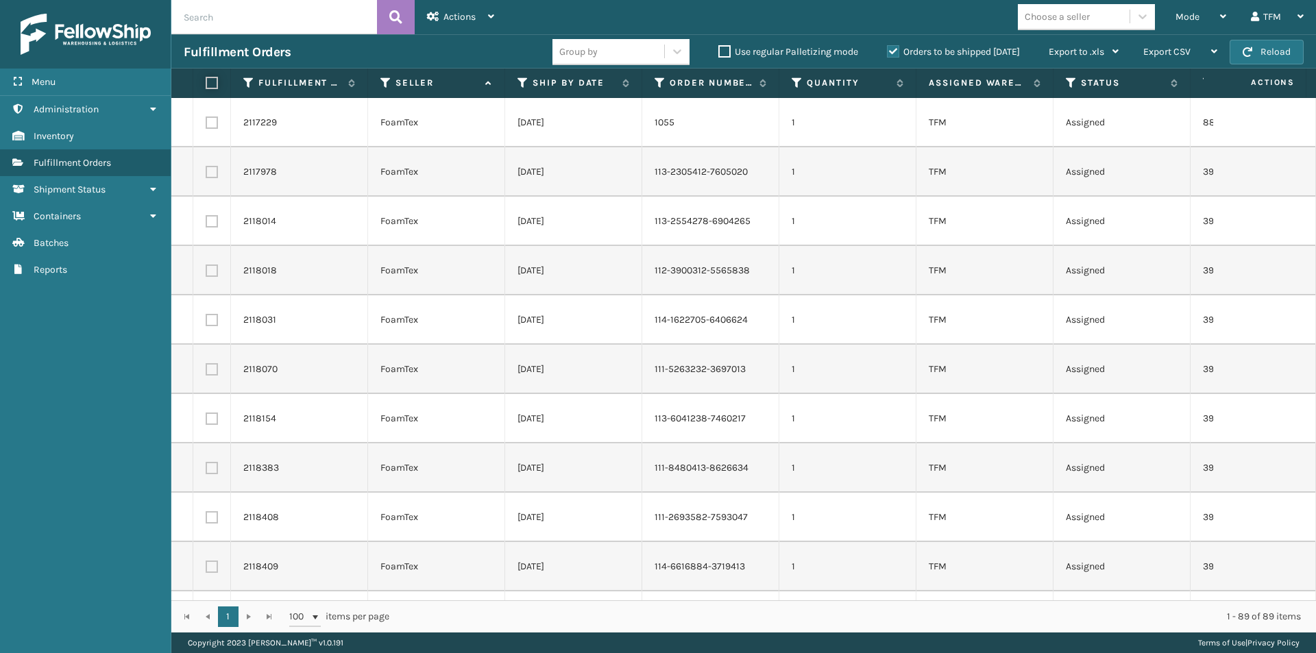
checkbox input "false"
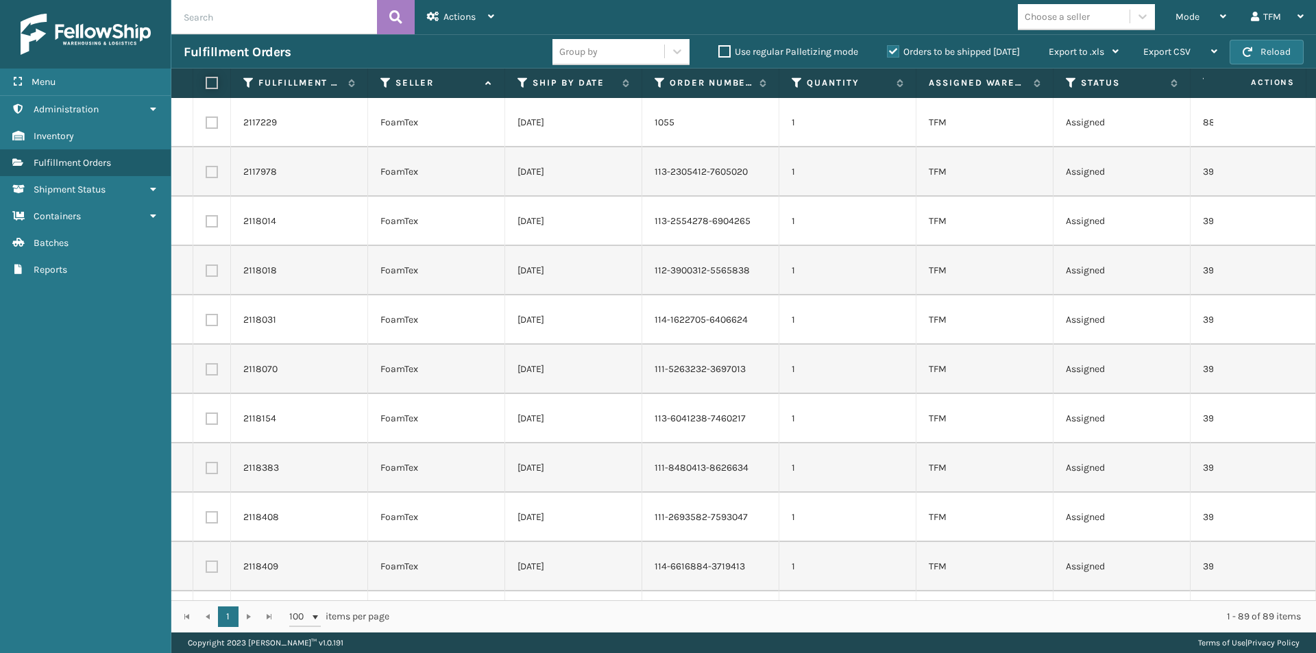
checkbox input "false"
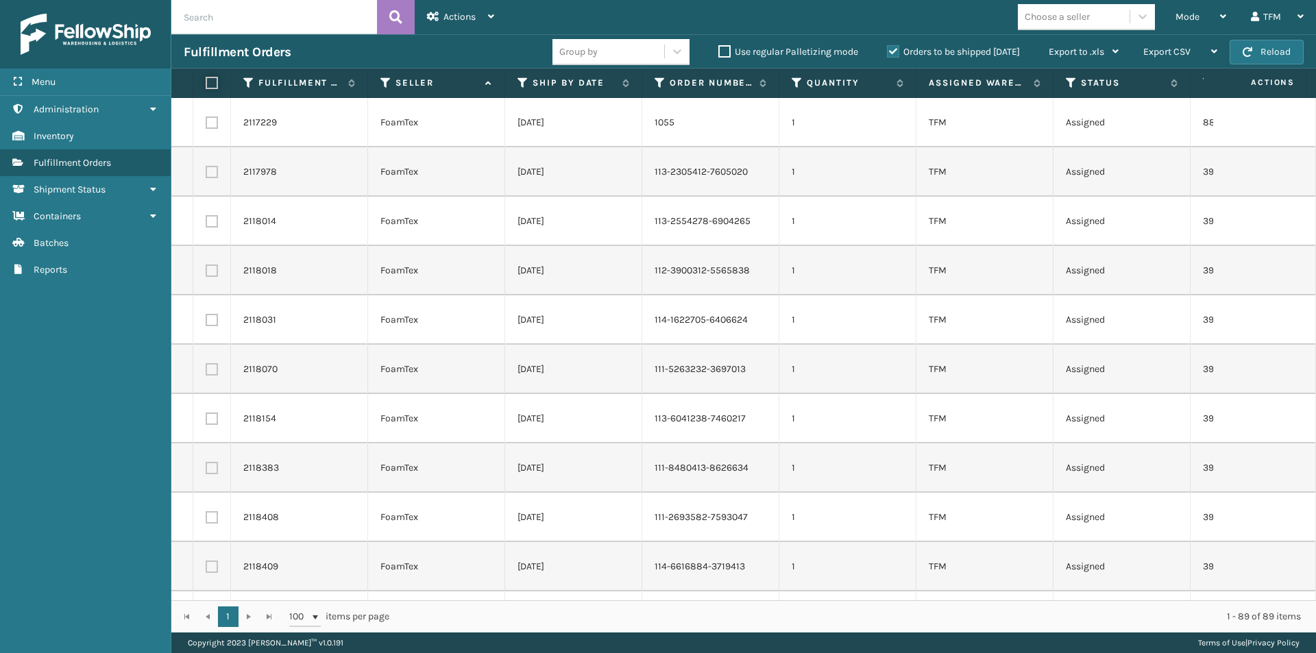
checkbox input "false"
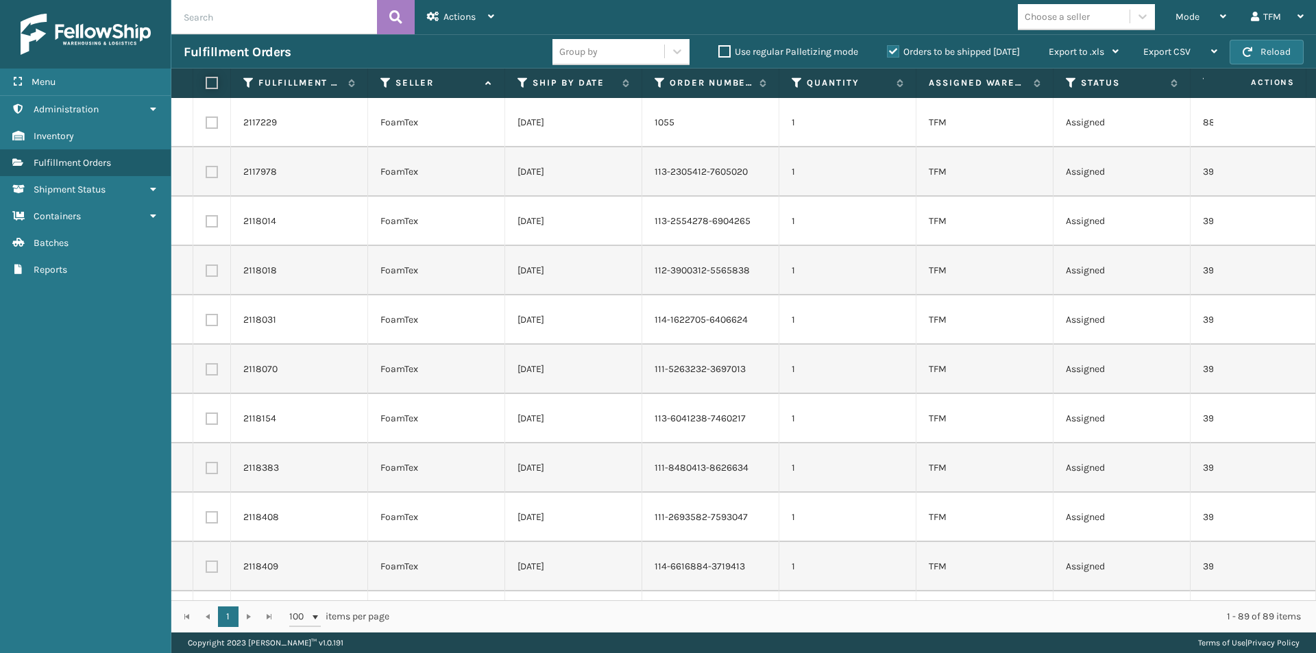
checkbox input "false"
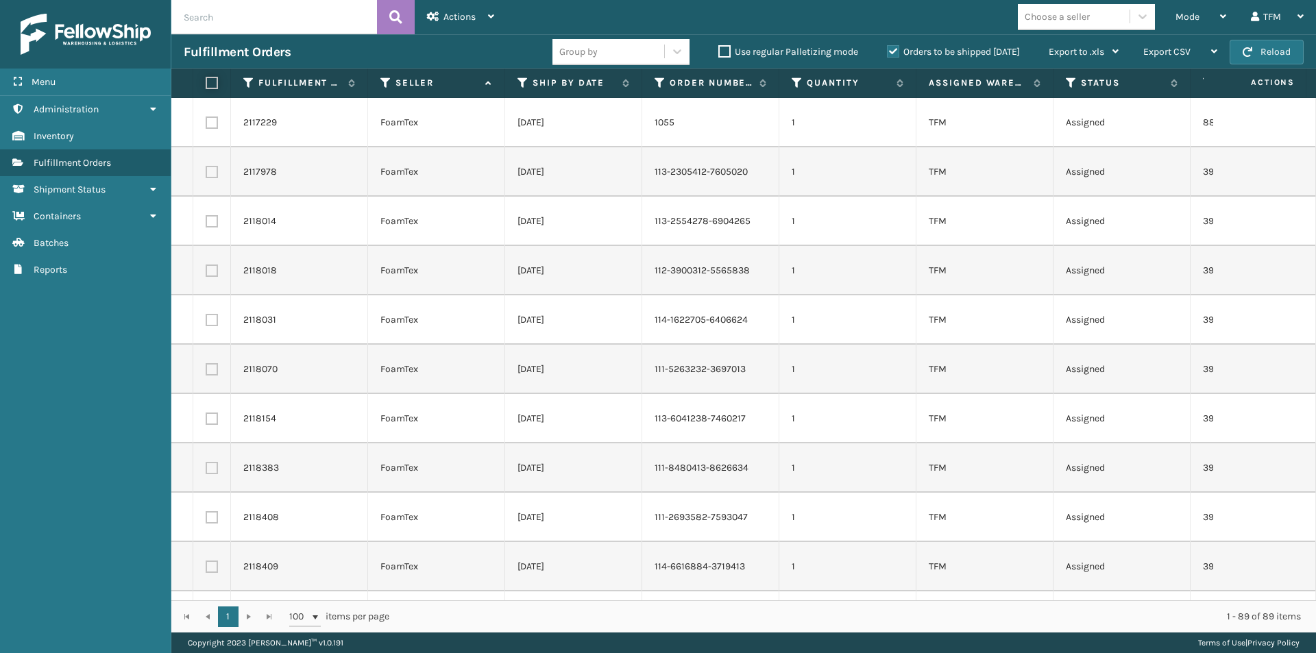
checkbox input "false"
click at [492, 16] on icon at bounding box center [491, 17] width 6 height 10
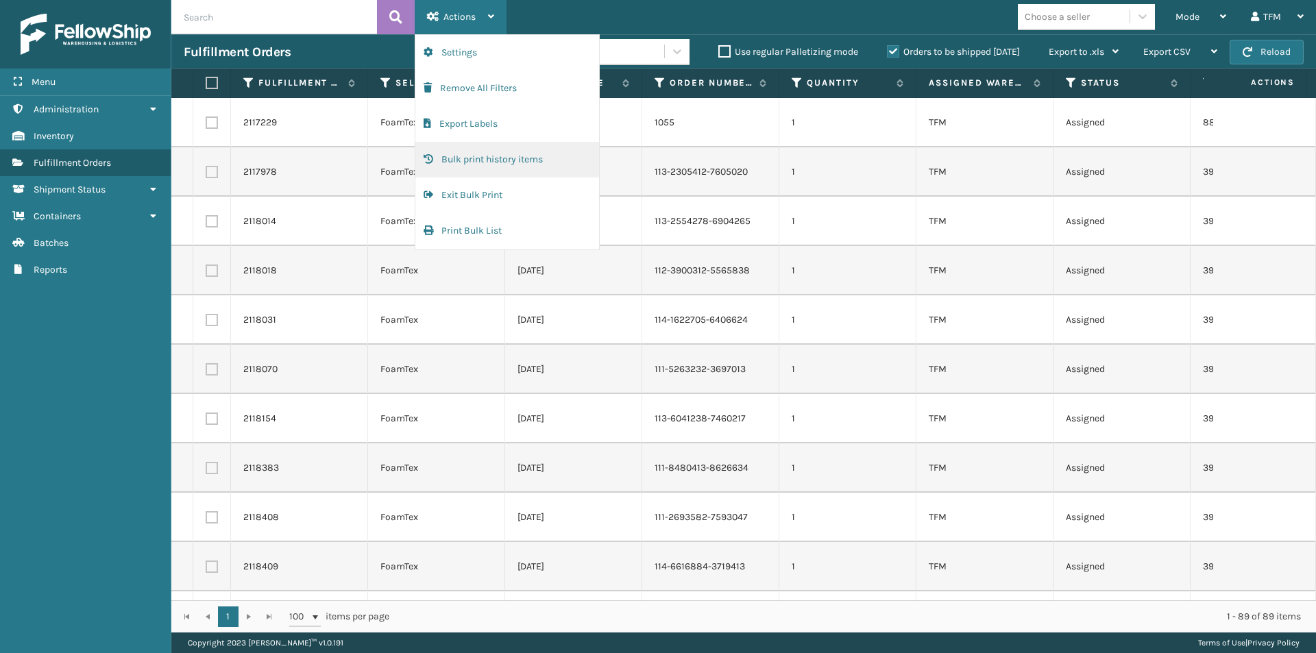
click at [489, 159] on button "Bulk print history items" at bounding box center [507, 160] width 184 height 36
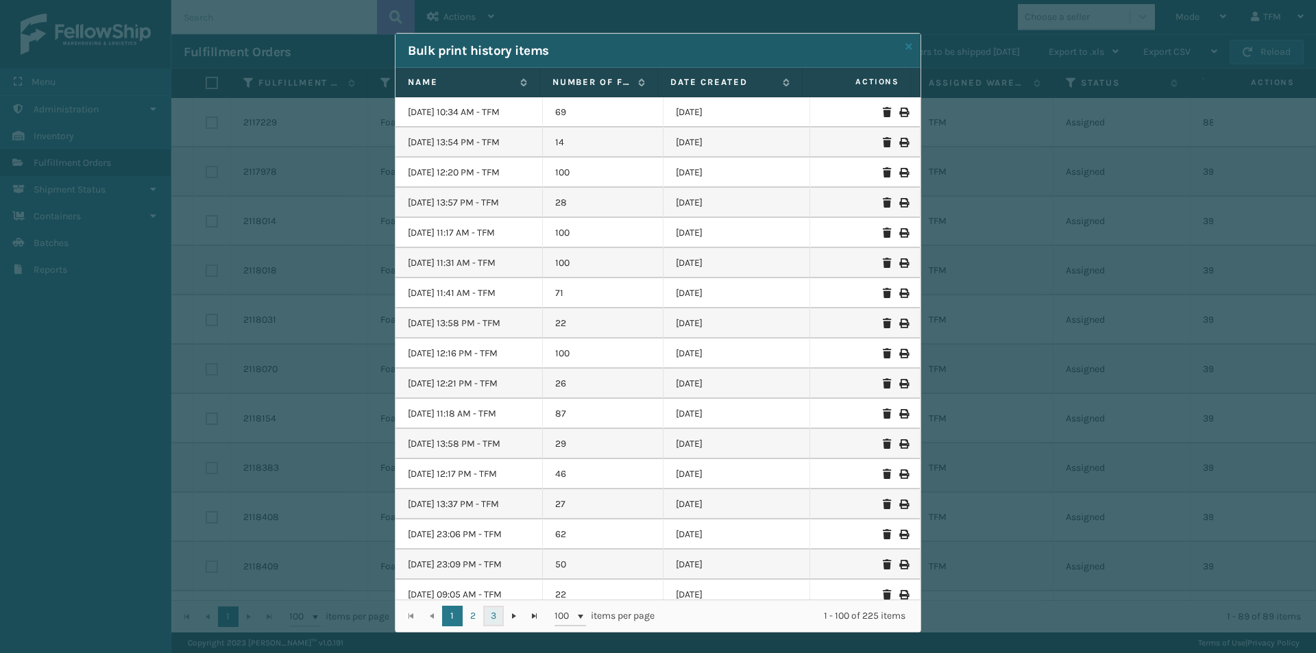
click at [485, 618] on link "3" at bounding box center [493, 616] width 21 height 21
click at [899, 472] on icon at bounding box center [903, 474] width 8 height 10
click at [905, 46] on icon at bounding box center [908, 47] width 7 height 10
